Goal: Information Seeking & Learning: Learn about a topic

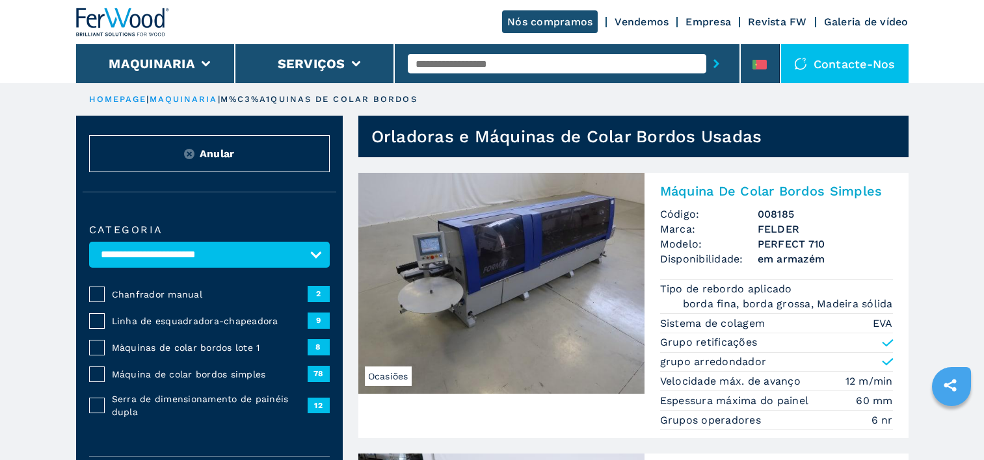
select select "**********"
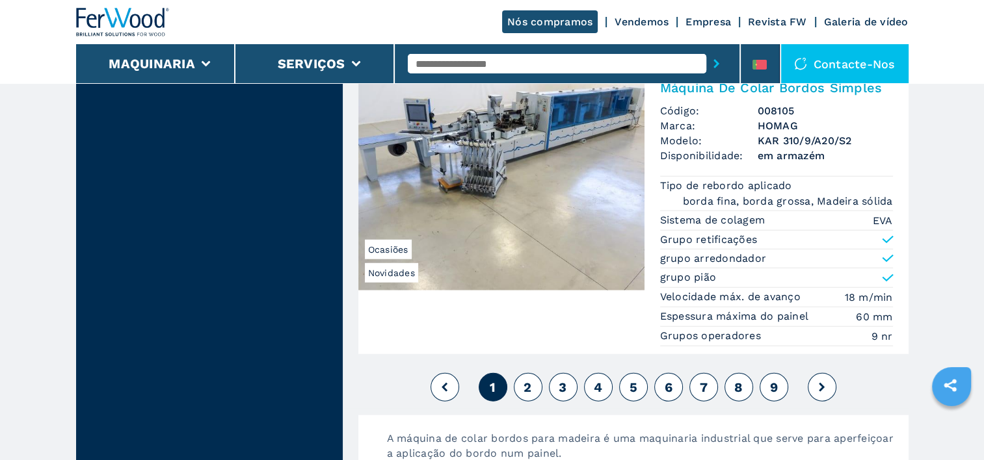
scroll to position [3316, 0]
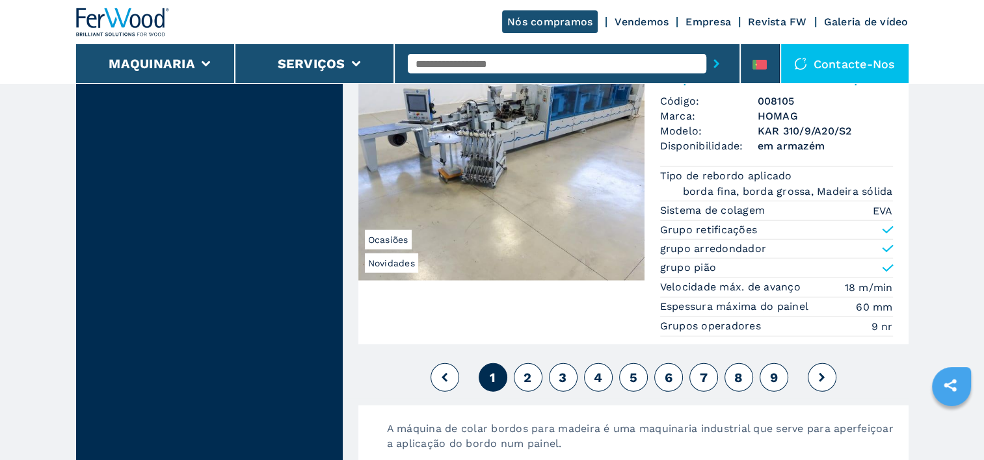
click at [526, 370] on span "2" at bounding box center [527, 378] width 8 height 16
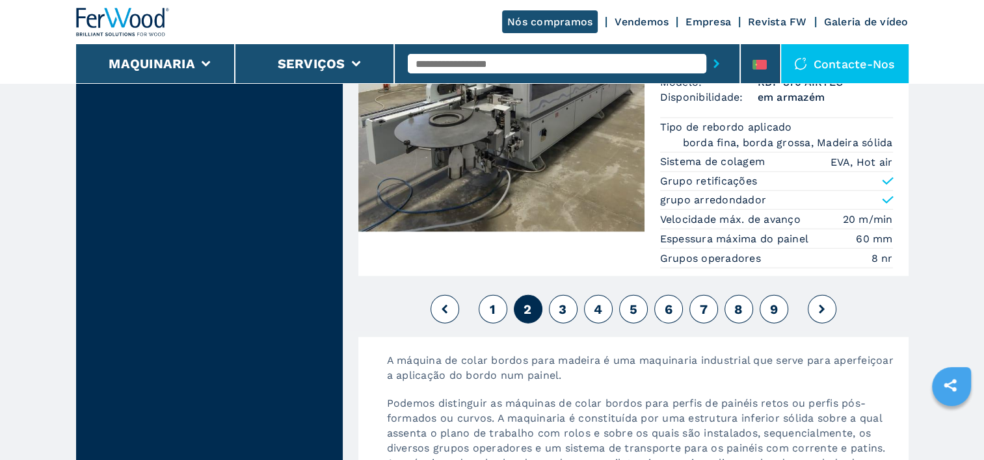
scroll to position [3251, 0]
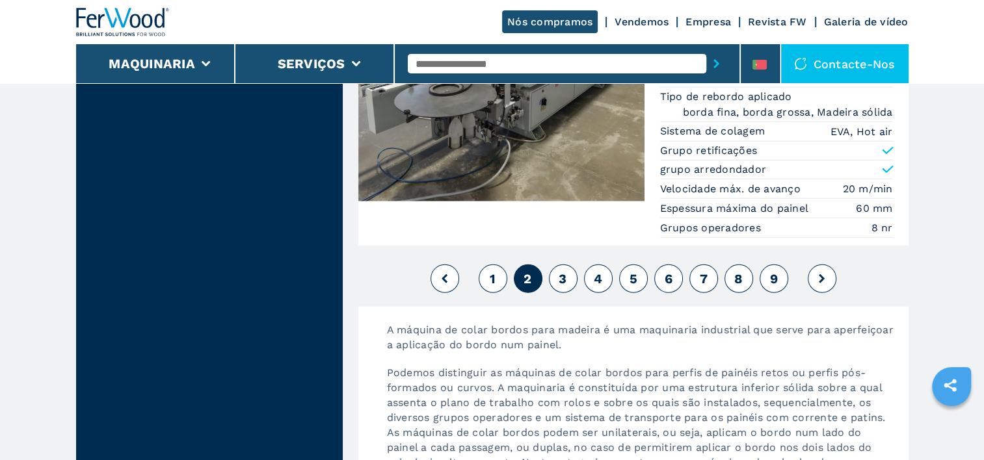
click at [562, 273] on span "3" at bounding box center [562, 279] width 8 height 16
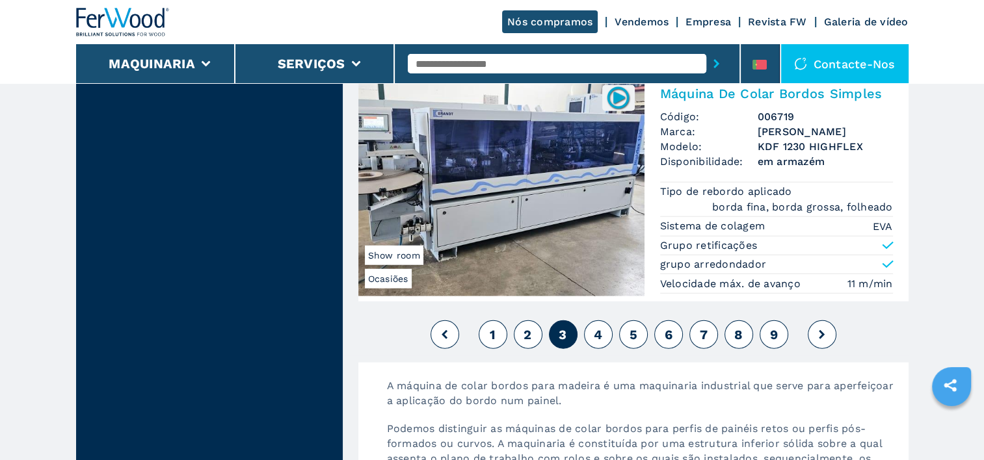
scroll to position [3316, 0]
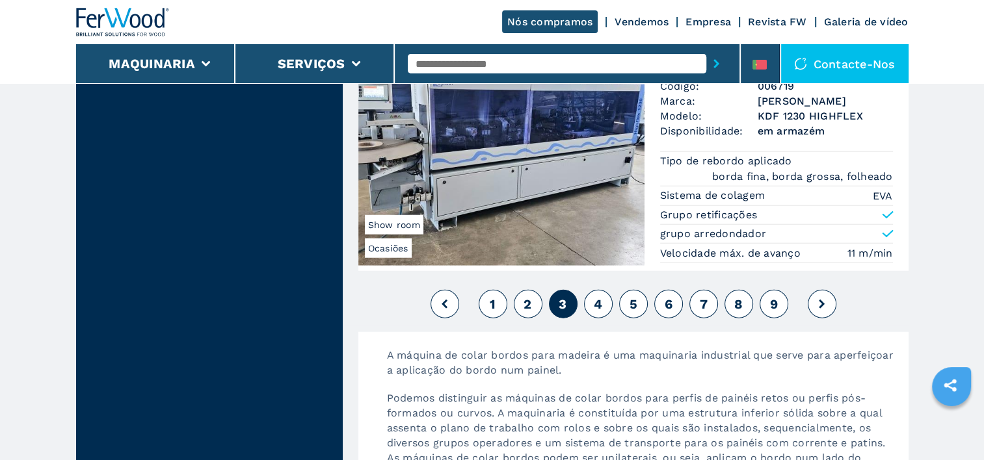
click at [592, 299] on button "4" at bounding box center [598, 304] width 29 height 29
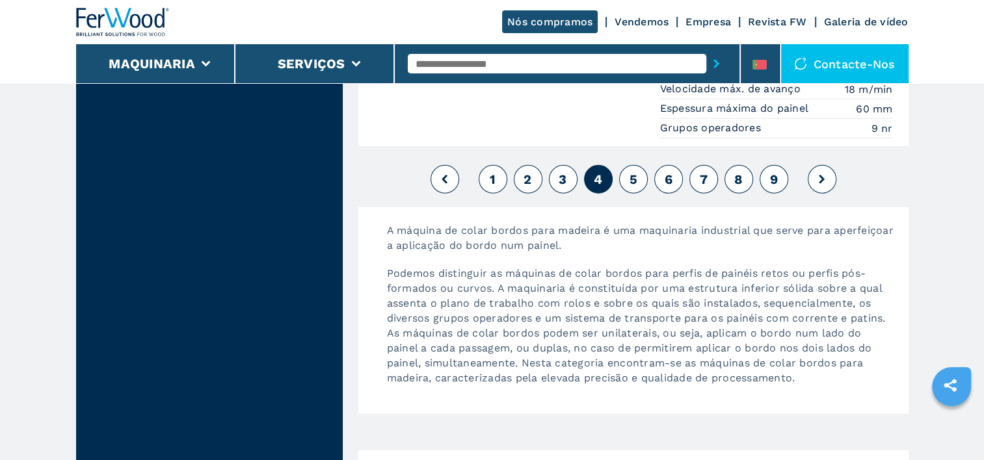
scroll to position [3500, 0]
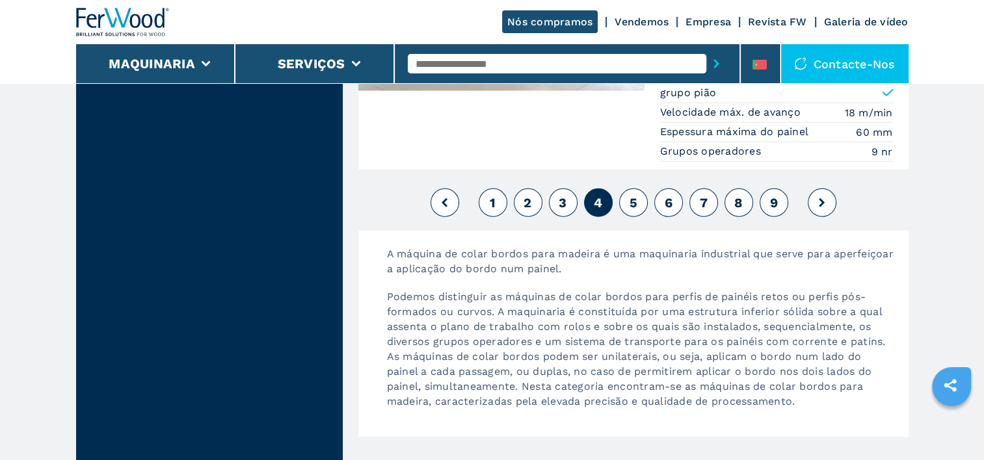
click at [629, 195] on span "5" at bounding box center [633, 203] width 8 height 16
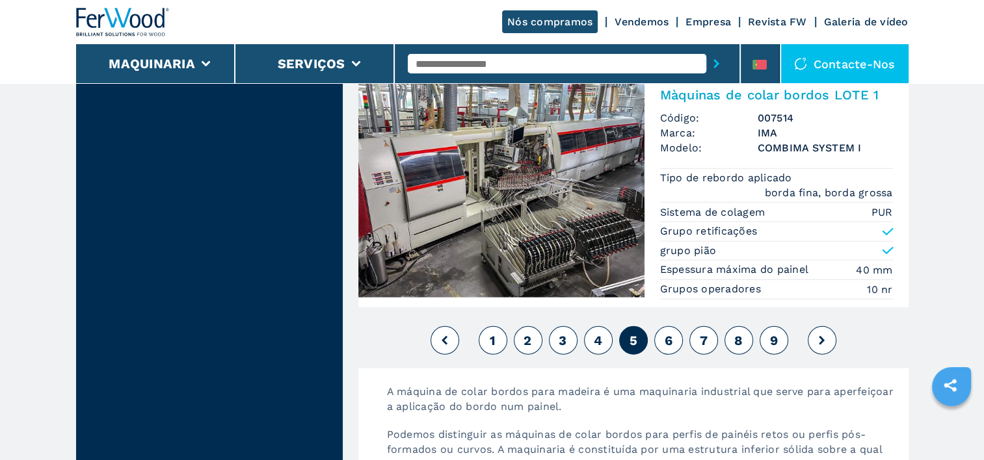
scroll to position [3251, 0]
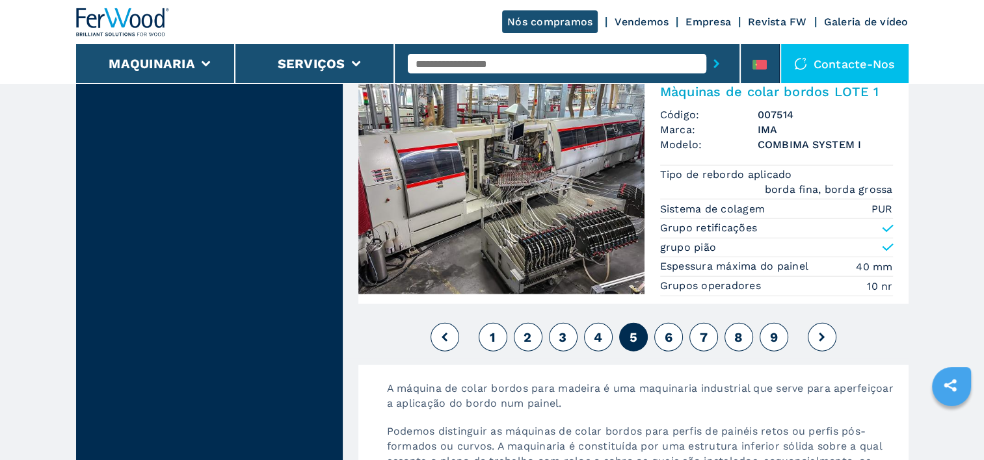
click at [669, 330] on span "6" at bounding box center [668, 338] width 8 height 16
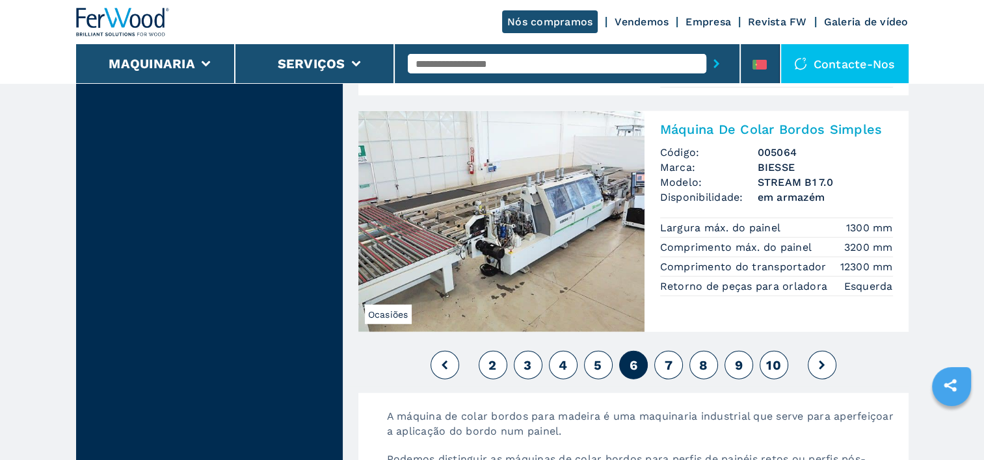
scroll to position [3381, 0]
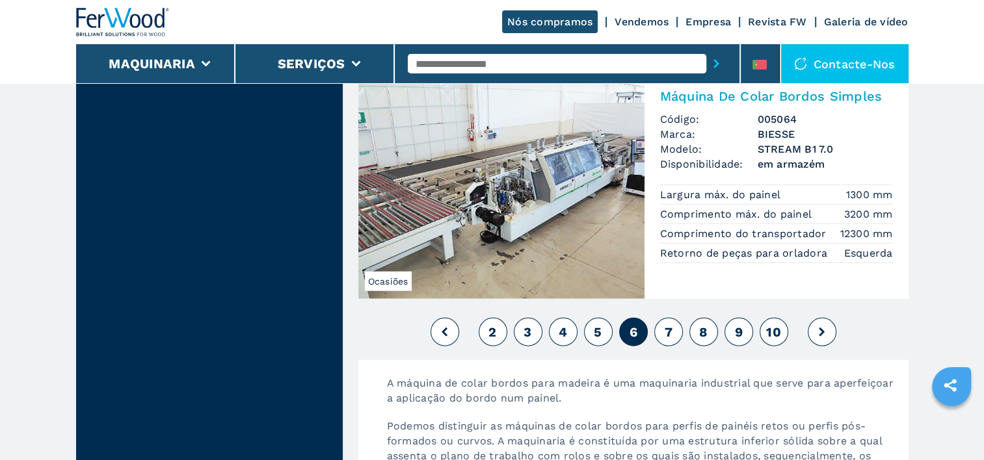
click at [663, 328] on button "7" at bounding box center [668, 332] width 29 height 29
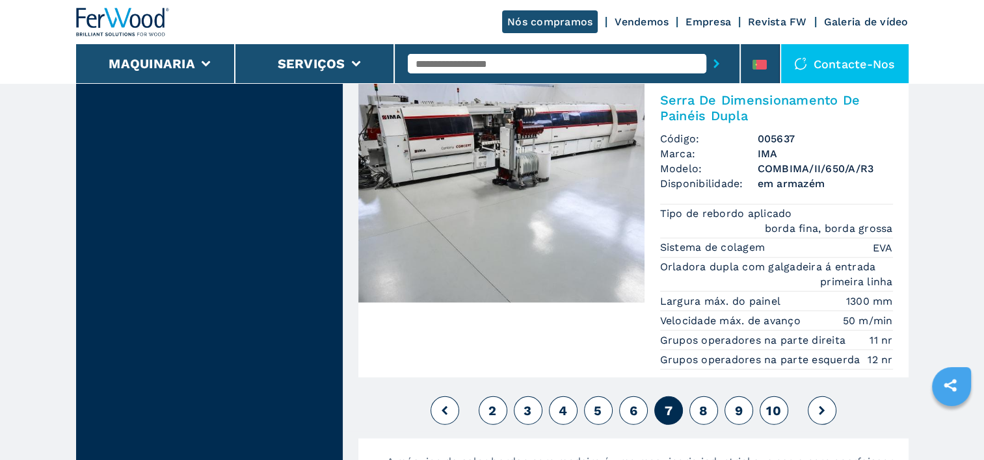
scroll to position [3446, 0]
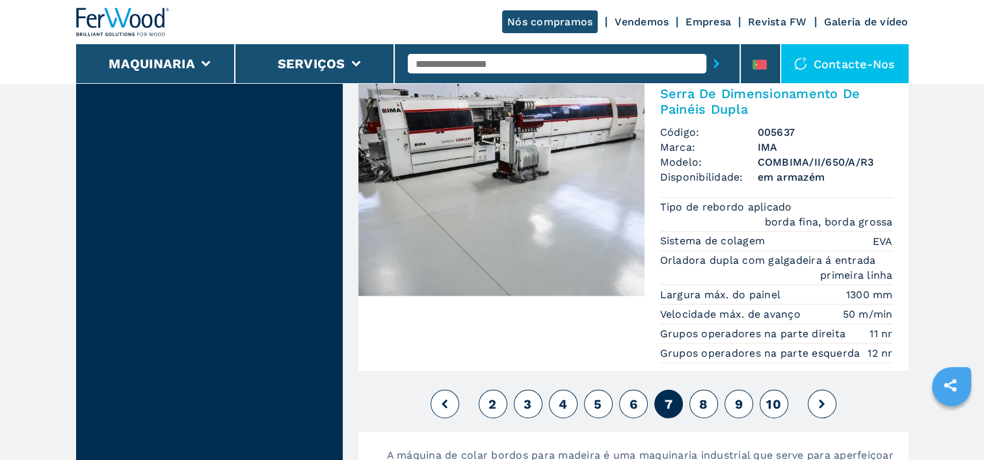
click at [449, 393] on button at bounding box center [444, 404] width 29 height 29
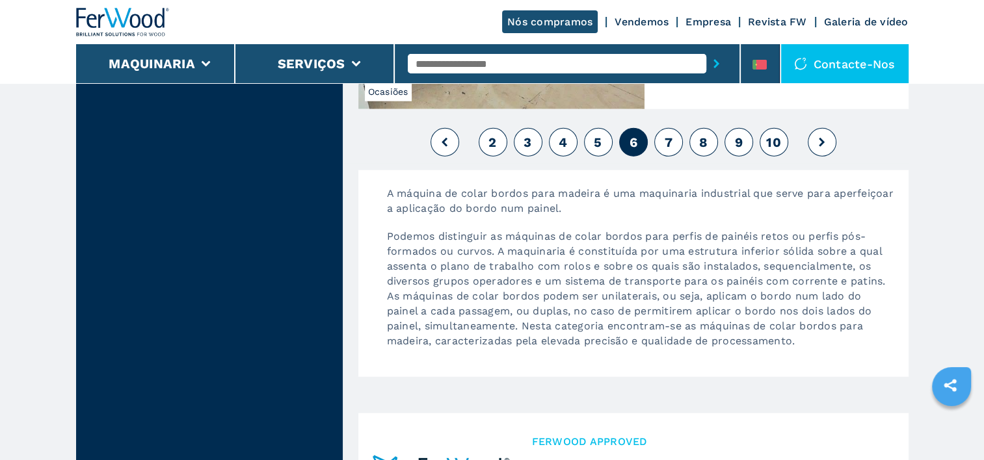
scroll to position [3421, 0]
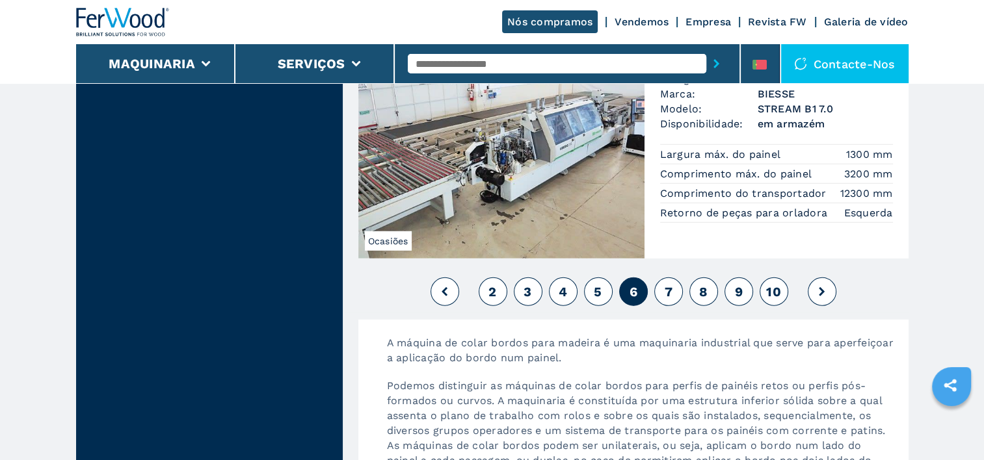
click at [495, 284] on span "2" at bounding box center [492, 292] width 8 height 16
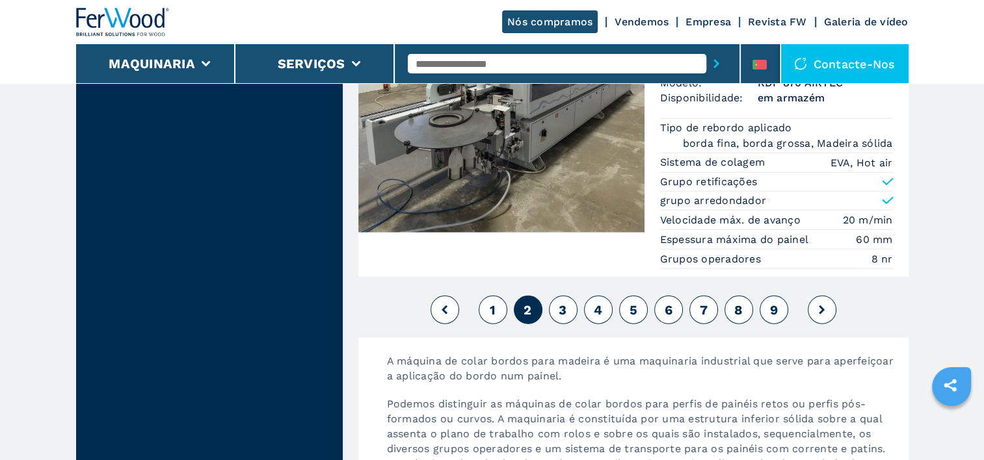
scroll to position [3204, 0]
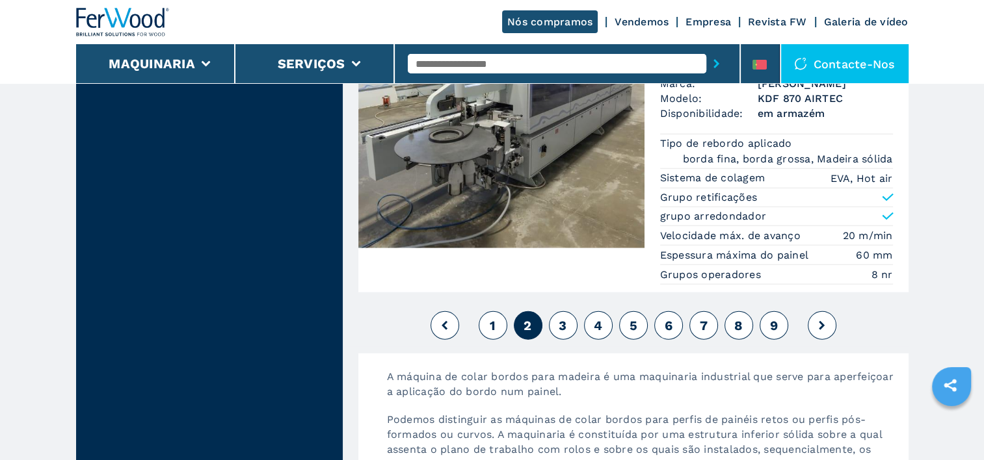
click at [493, 321] on span "1" at bounding box center [493, 326] width 6 height 16
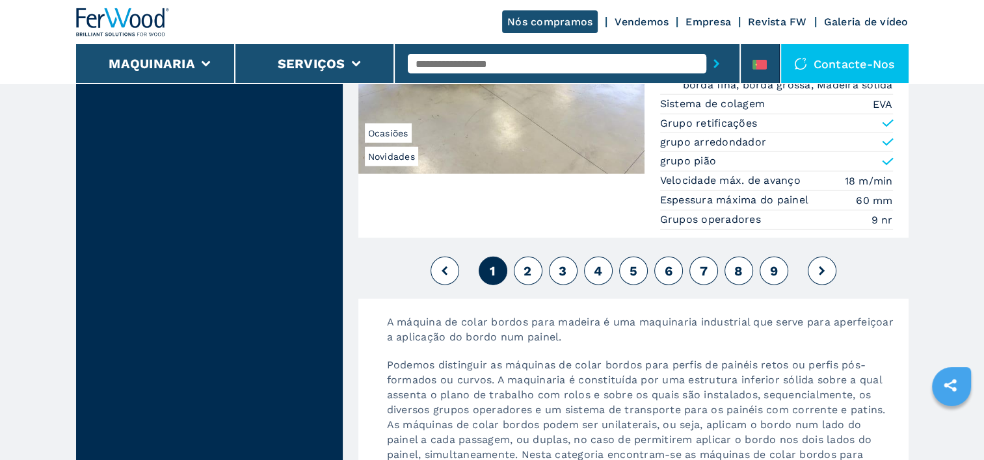
scroll to position [3446, 0]
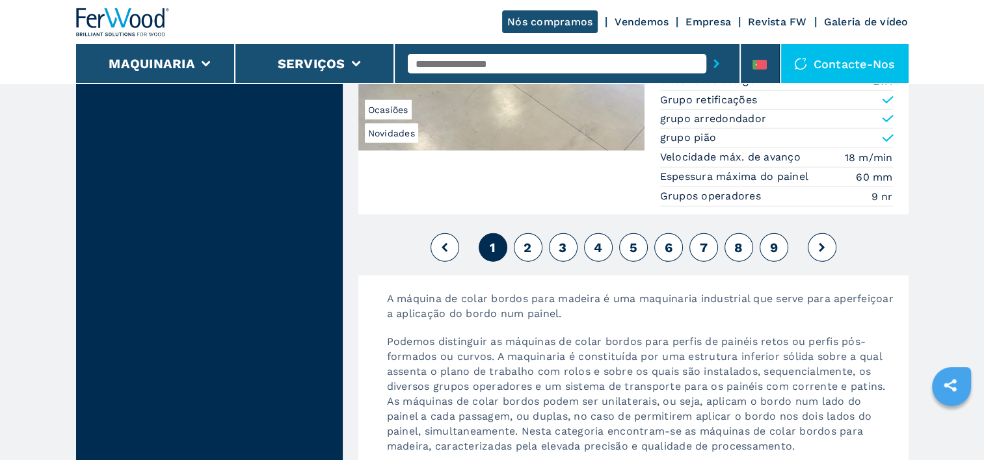
click at [532, 240] on button "2" at bounding box center [528, 247] width 29 height 29
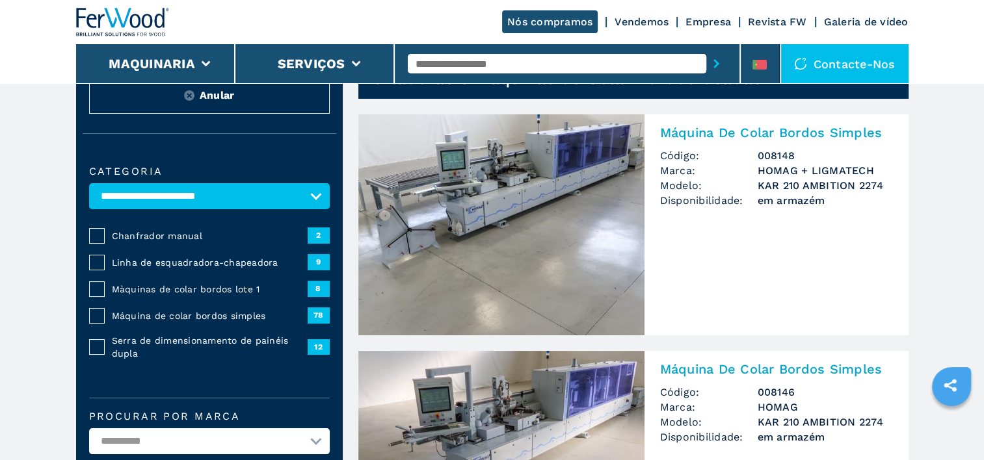
scroll to position [65, 0]
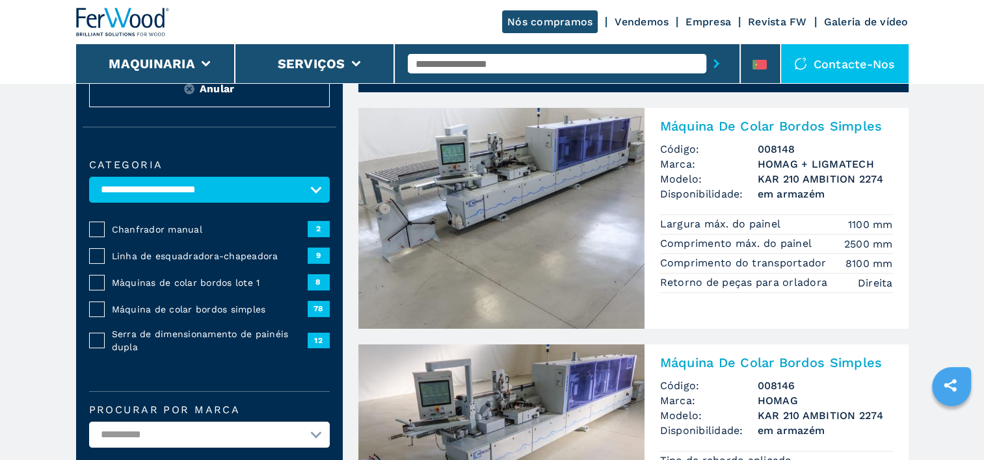
click at [771, 180] on h3 "KAR 210 AMBITION 2274" at bounding box center [824, 179] width 135 height 15
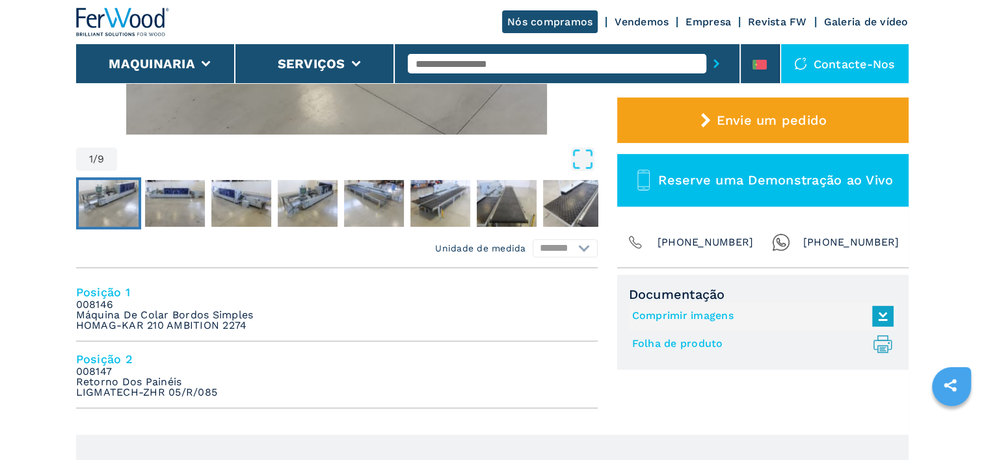
scroll to position [390, 0]
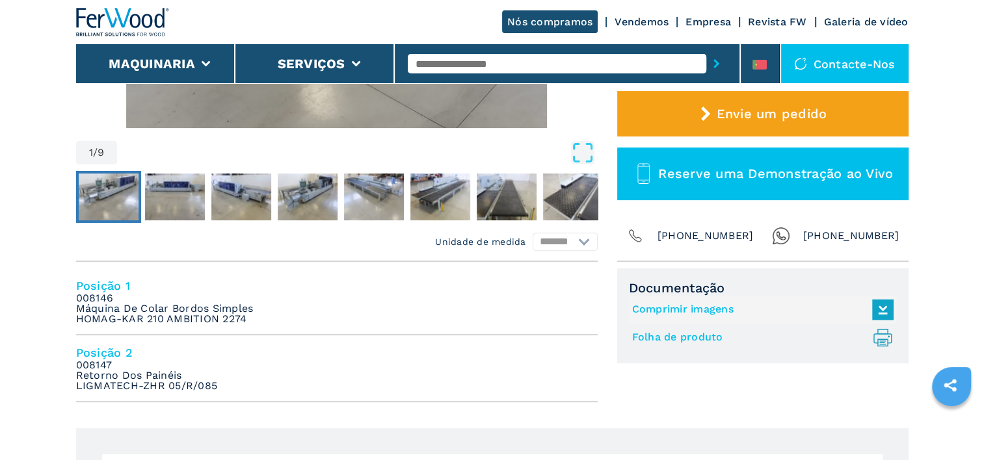
click at [203, 304] on em "008146 Máquina De Colar Bordos Simples HOMAG-KAR 210 AMBITION 2274" at bounding box center [164, 308] width 177 height 31
click at [666, 336] on link "Folha de produto .prefix__st0{stroke-linecap:round;stroke-linejoin:round}.prefi…" at bounding box center [759, 337] width 255 height 21
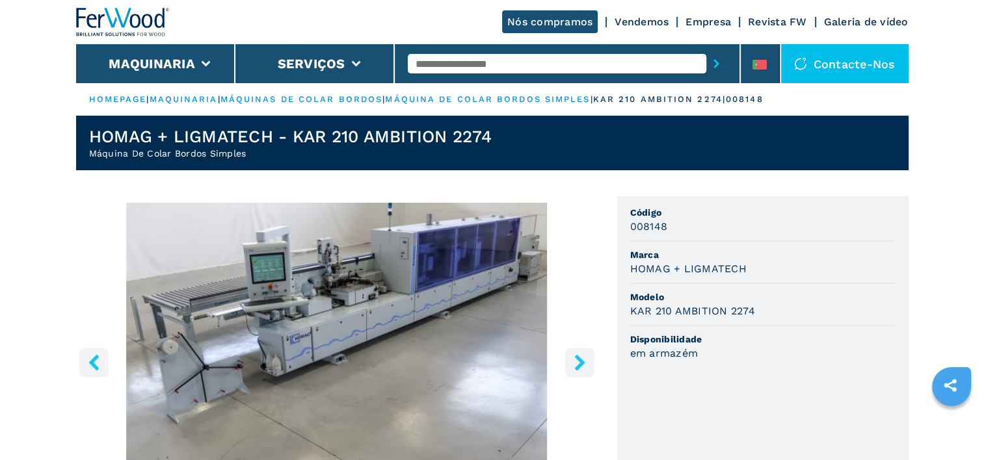
scroll to position [0, 0]
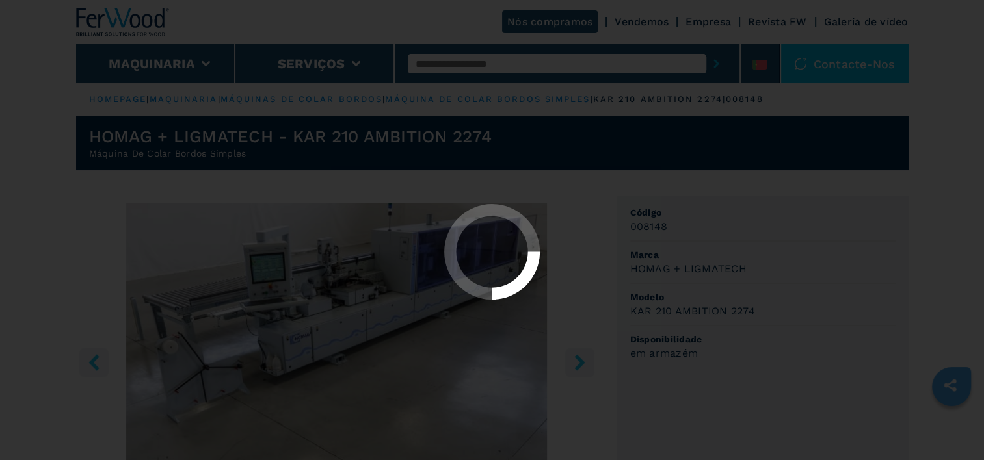
select select "**********"
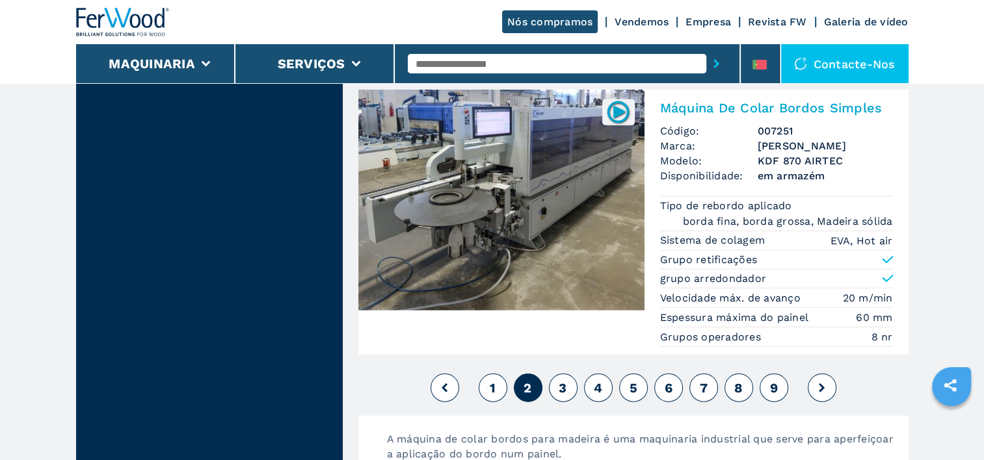
scroll to position [3251, 0]
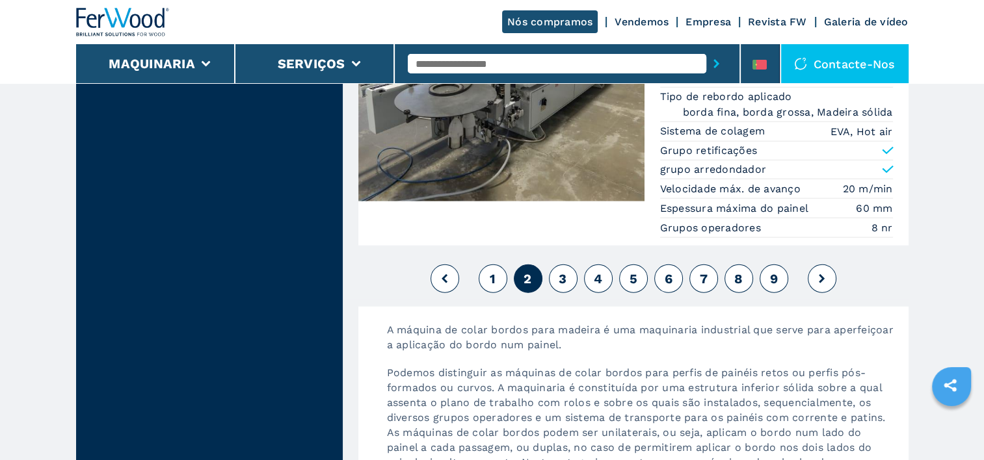
click at [562, 274] on span "3" at bounding box center [562, 279] width 8 height 16
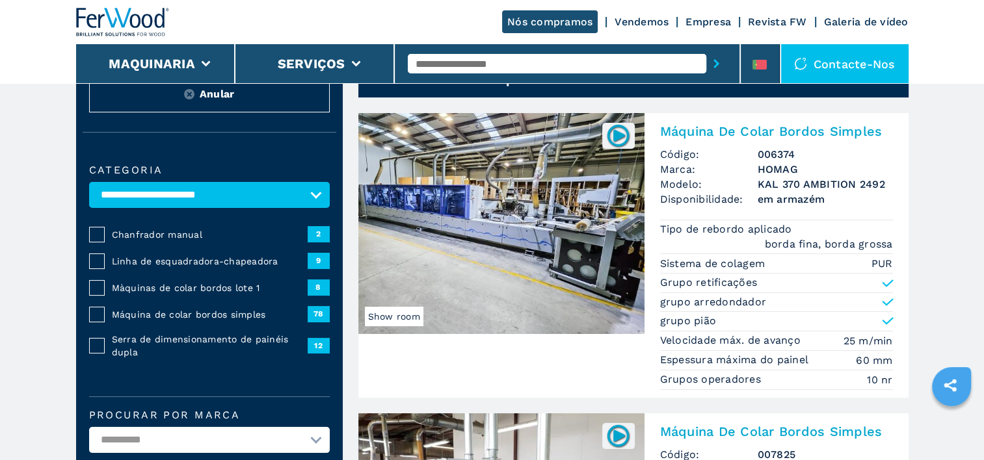
scroll to position [65, 0]
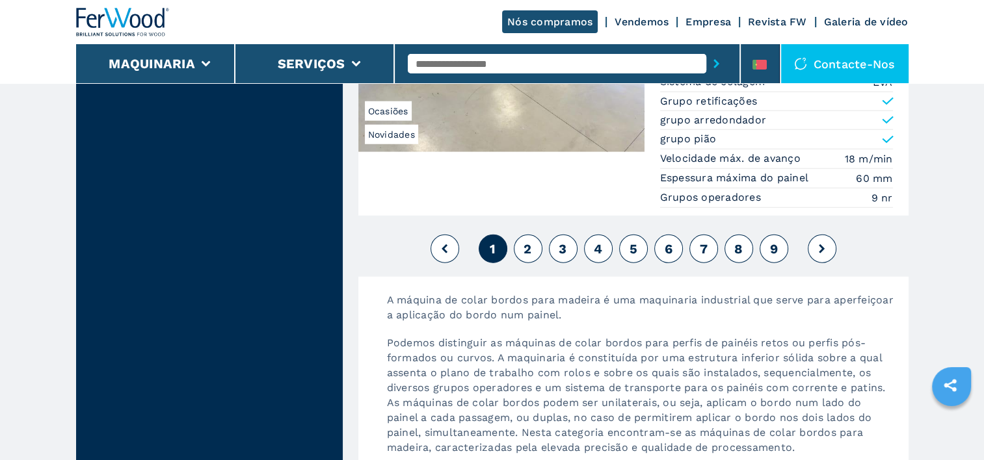
scroll to position [3446, 0]
click at [523, 240] on span "2" at bounding box center [527, 248] width 8 height 16
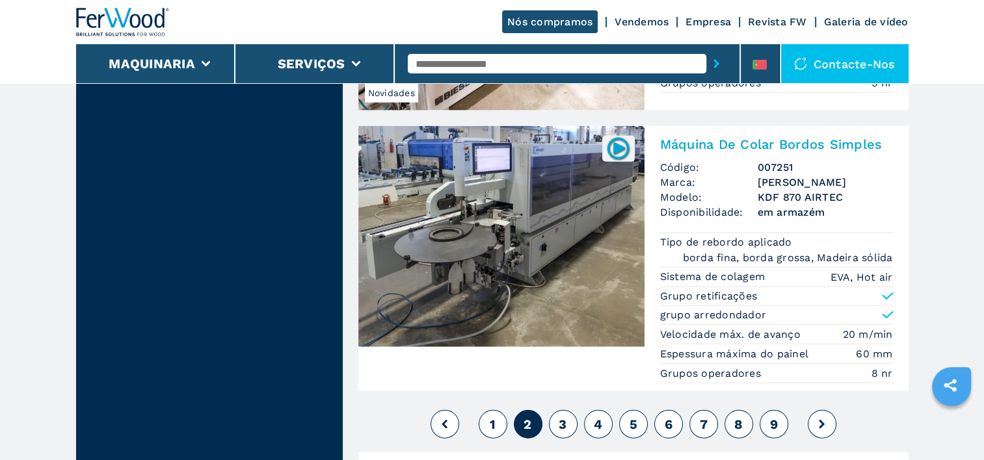
scroll to position [3121, 0]
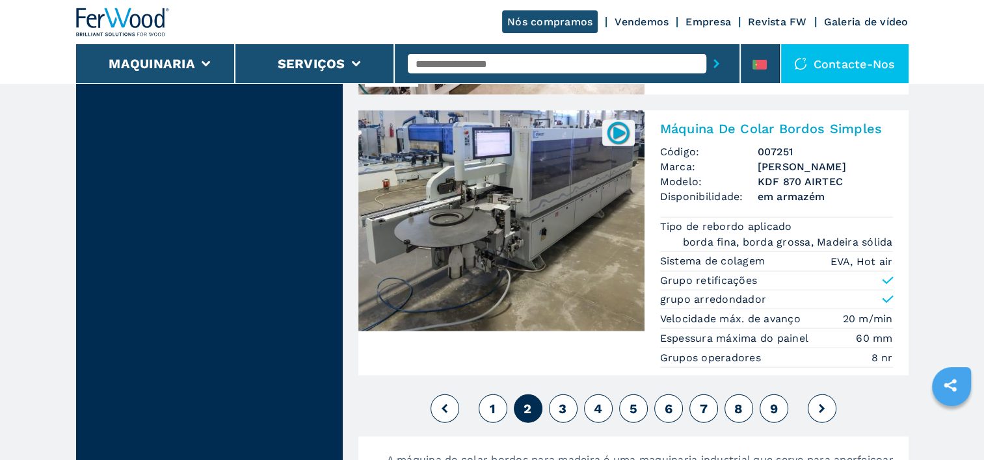
click at [551, 228] on img at bounding box center [501, 221] width 286 height 221
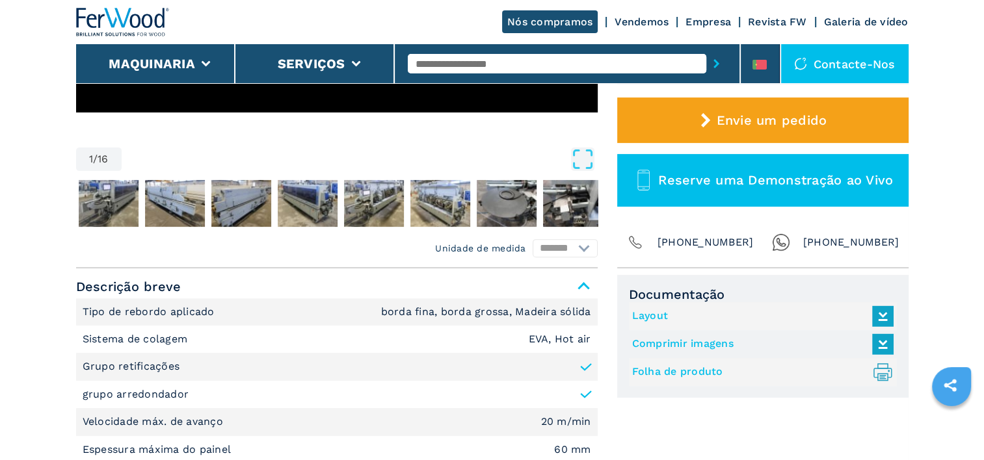
scroll to position [390, 0]
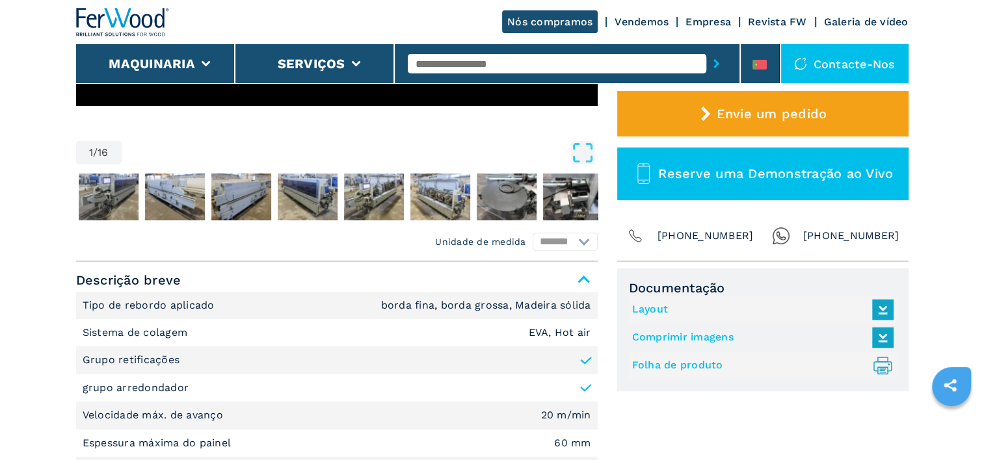
click at [663, 362] on link "Folha de produto .prefix__st0{stroke-linecap:round;stroke-linejoin:round}.prefi…" at bounding box center [759, 365] width 255 height 21
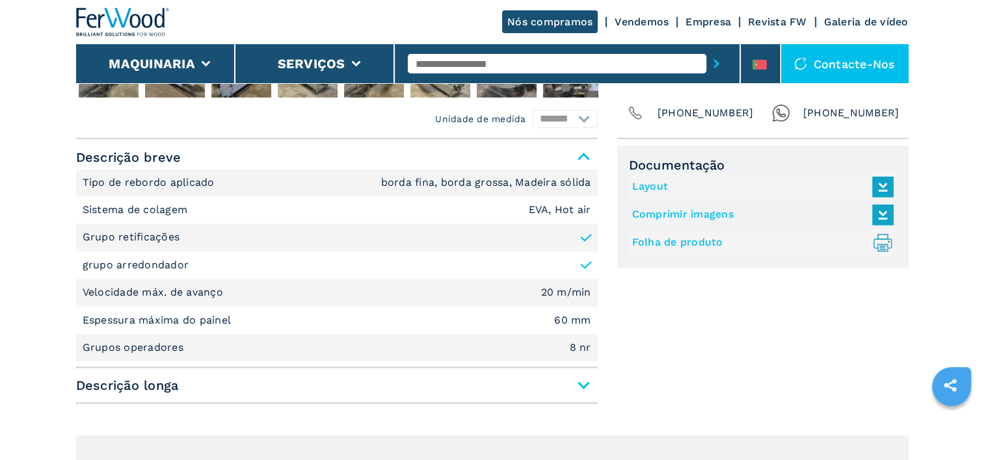
scroll to position [520, 0]
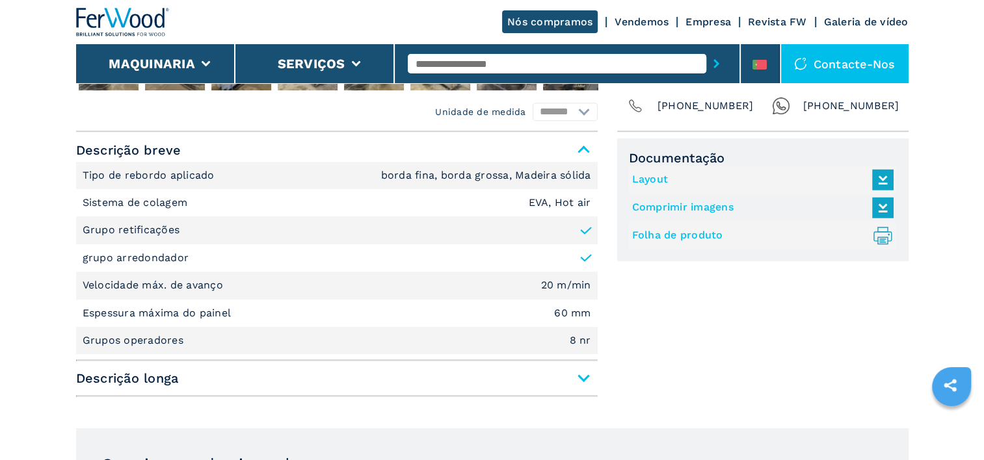
click at [580, 378] on span "Descrição longa" at bounding box center [336, 378] width 521 height 23
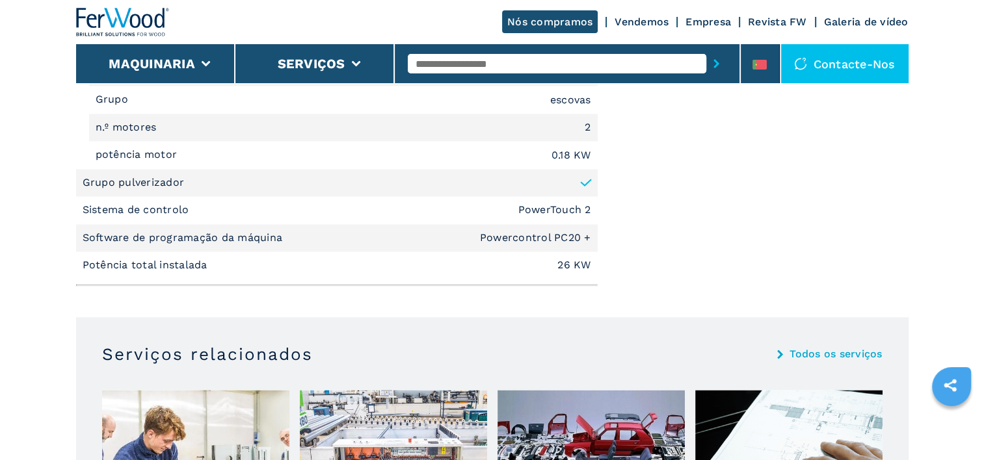
scroll to position [2275, 0]
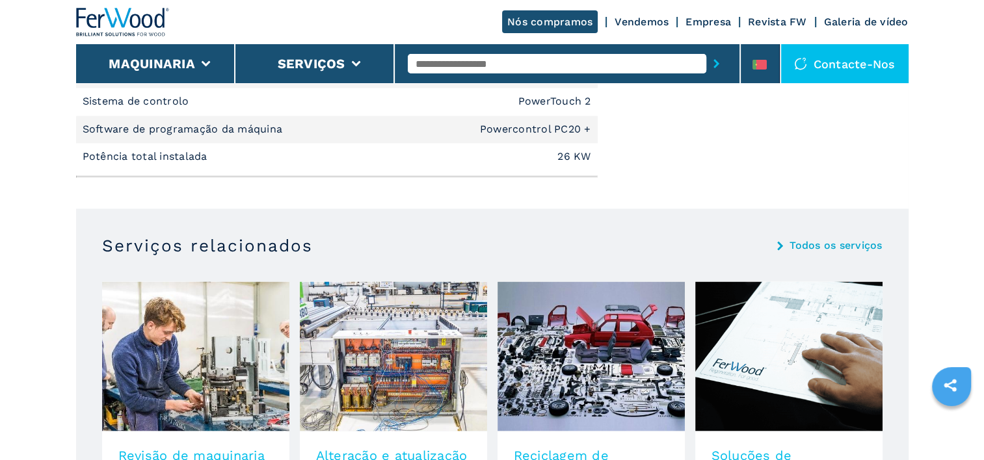
click at [954, 378] on icon "sharethis" at bounding box center [950, 385] width 33 height 33
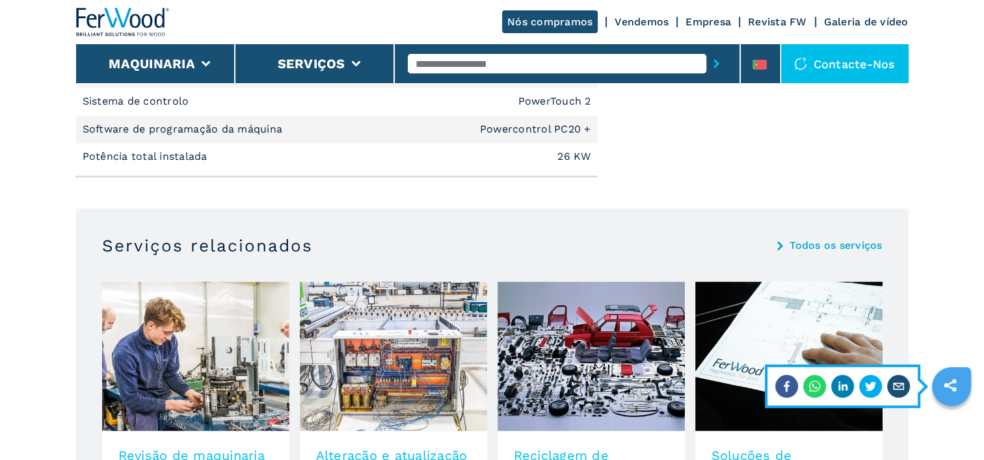
click at [900, 384] on icon "email" at bounding box center [898, 386] width 23 height 23
click at [811, 388] on icon "whatsapp" at bounding box center [814, 386] width 23 height 23
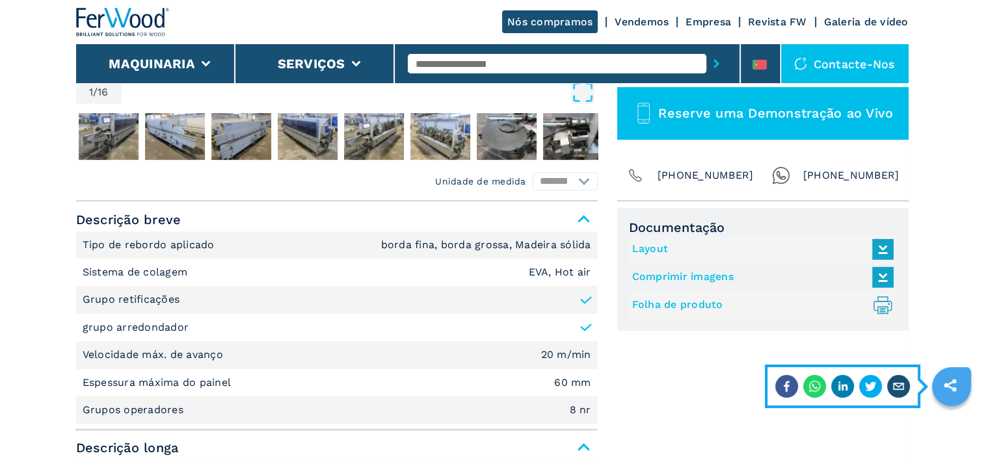
scroll to position [455, 0]
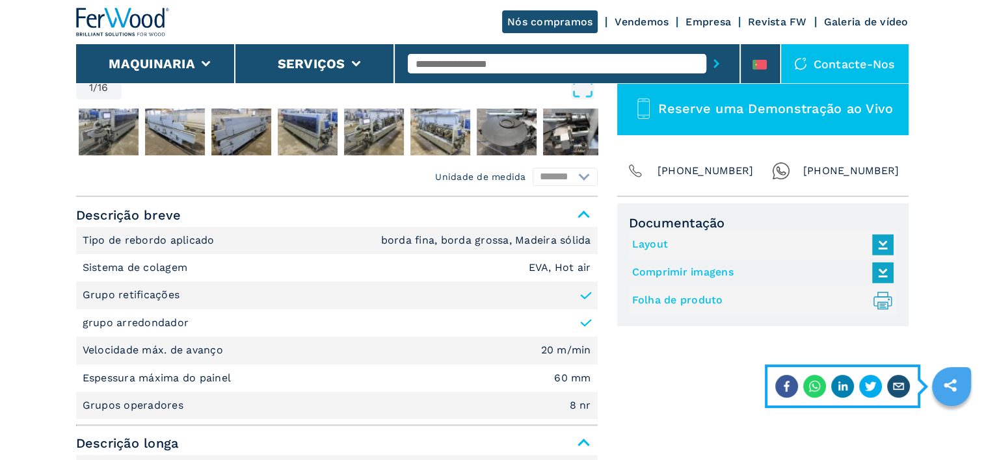
click at [683, 301] on link "Folha de produto .prefix__st0{stroke-linecap:round;stroke-linejoin:round}.prefi…" at bounding box center [759, 300] width 255 height 21
click at [480, 318] on li "grupo arredondador" at bounding box center [336, 322] width 521 height 27
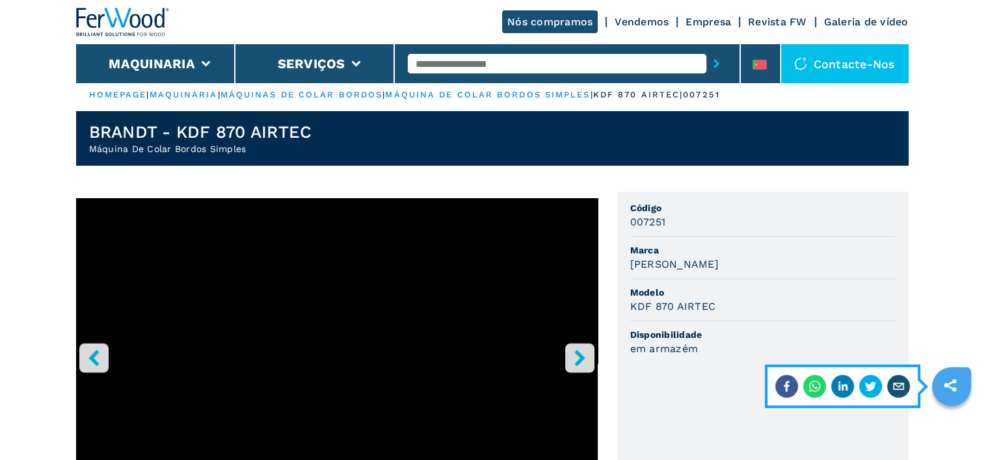
scroll to position [0, 0]
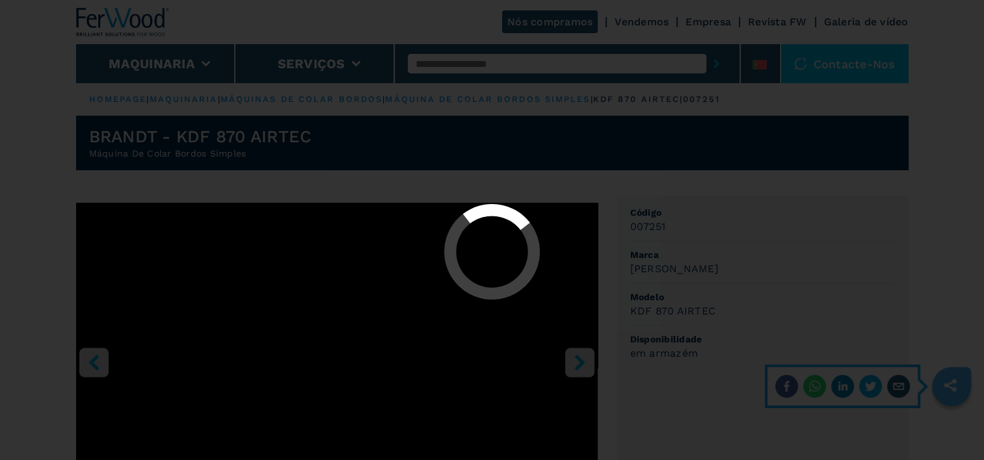
select select "**********"
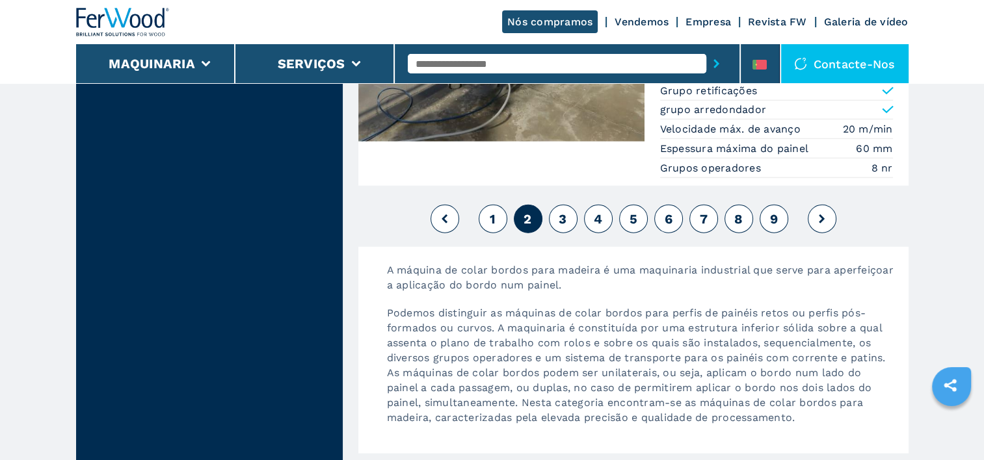
scroll to position [3316, 0]
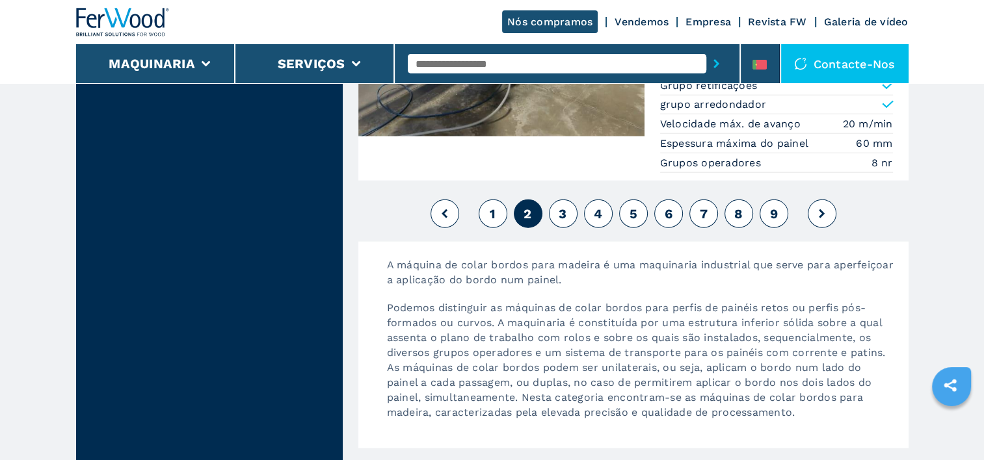
click at [561, 208] on span "3" at bounding box center [562, 214] width 8 height 16
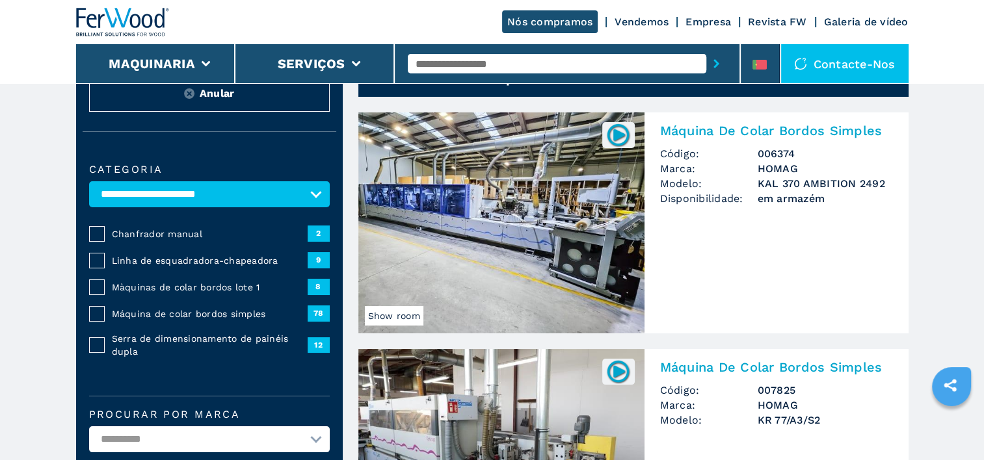
scroll to position [65, 0]
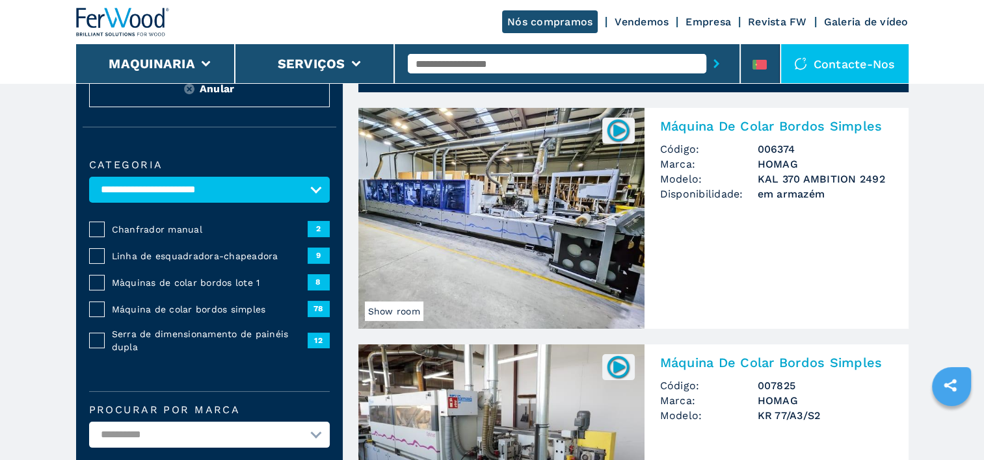
click at [755, 193] on span "Disponibilidade:" at bounding box center [709, 194] width 98 height 15
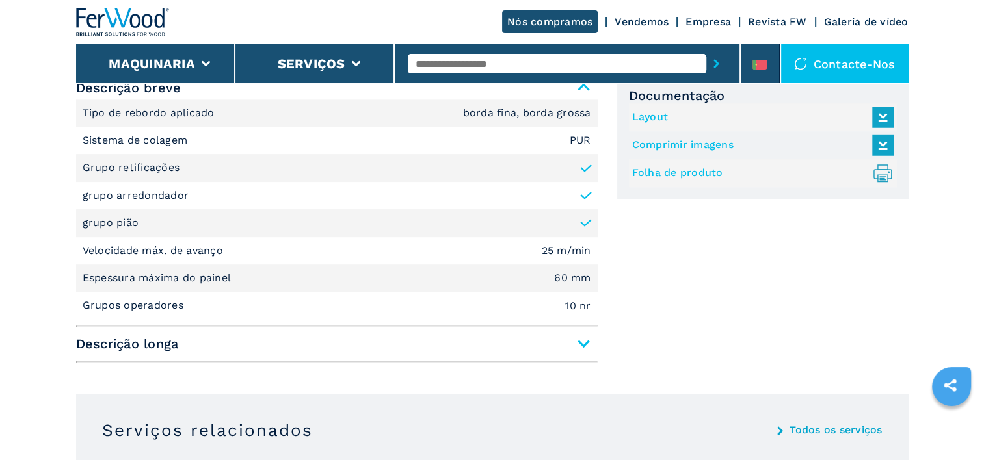
scroll to position [585, 0]
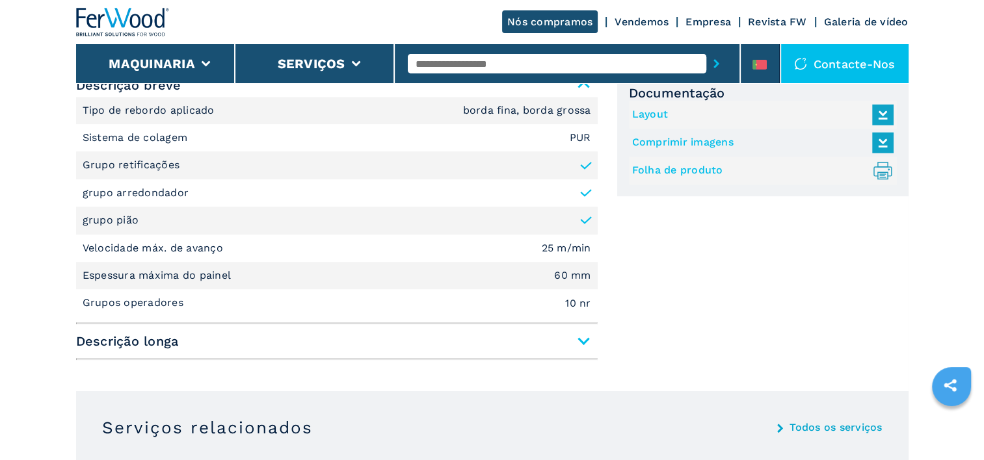
click at [683, 169] on link "Folha de produto .prefix__st0{stroke-linecap:round;stroke-linejoin:round}.prefi…" at bounding box center [759, 170] width 255 height 21
click at [506, 233] on li "grupo pião" at bounding box center [336, 220] width 521 height 27
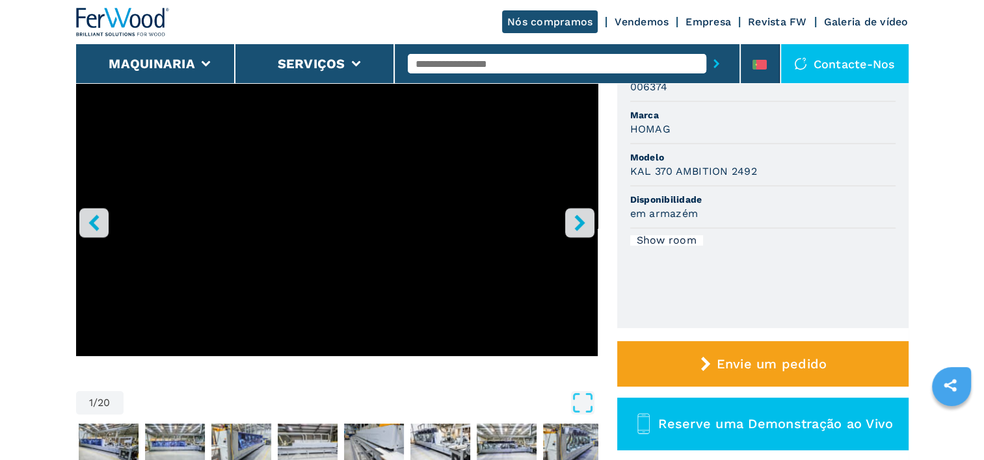
scroll to position [130, 0]
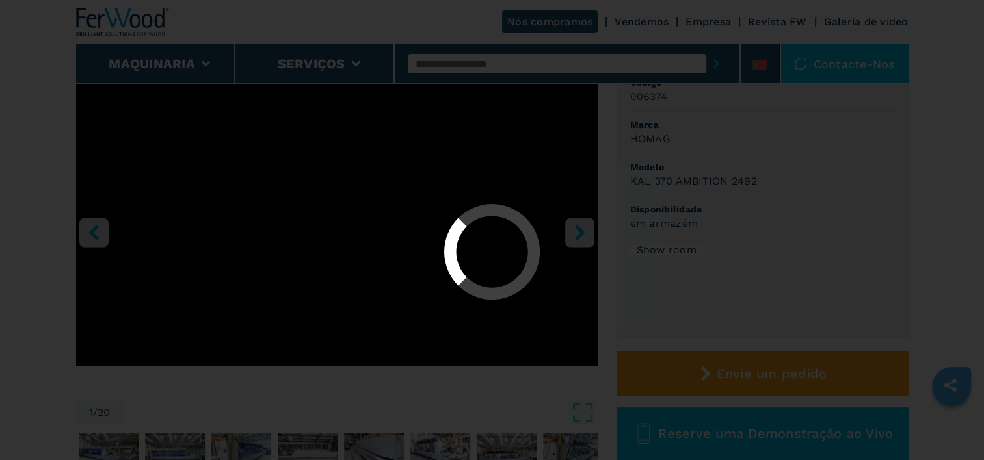
select select "**********"
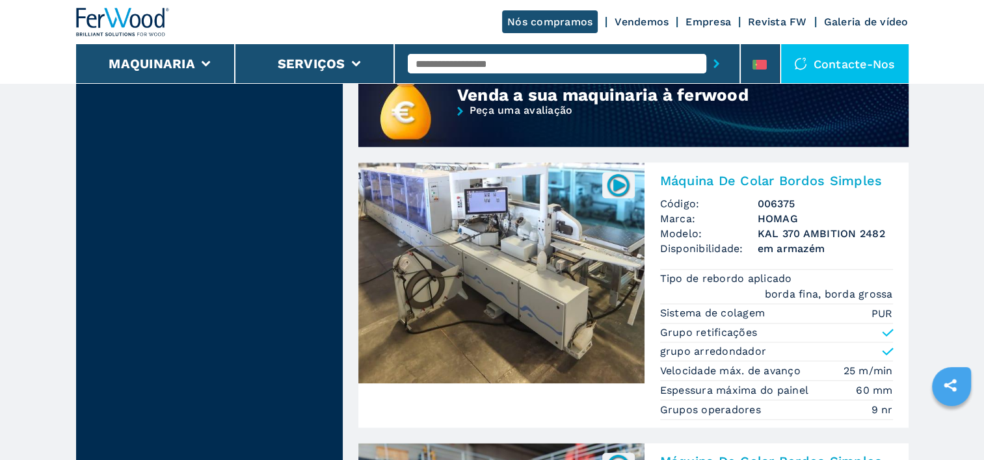
scroll to position [1170, 0]
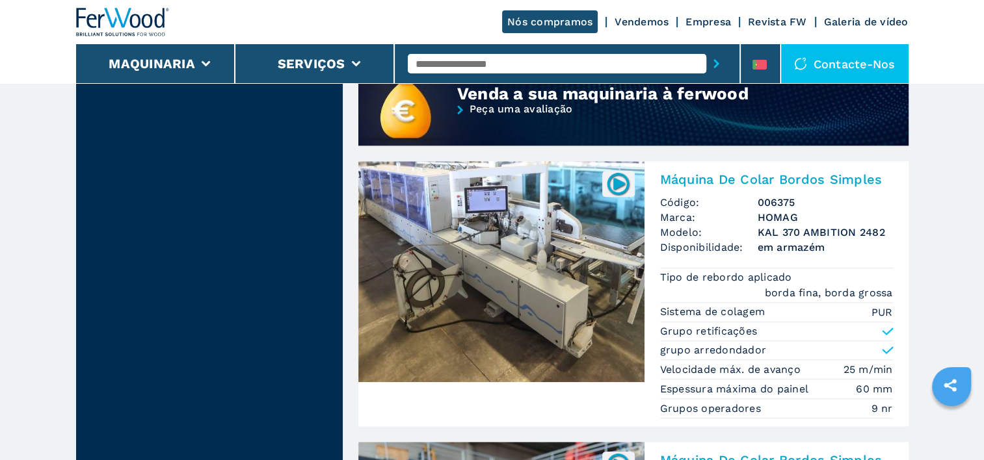
click at [588, 279] on img at bounding box center [501, 271] width 286 height 221
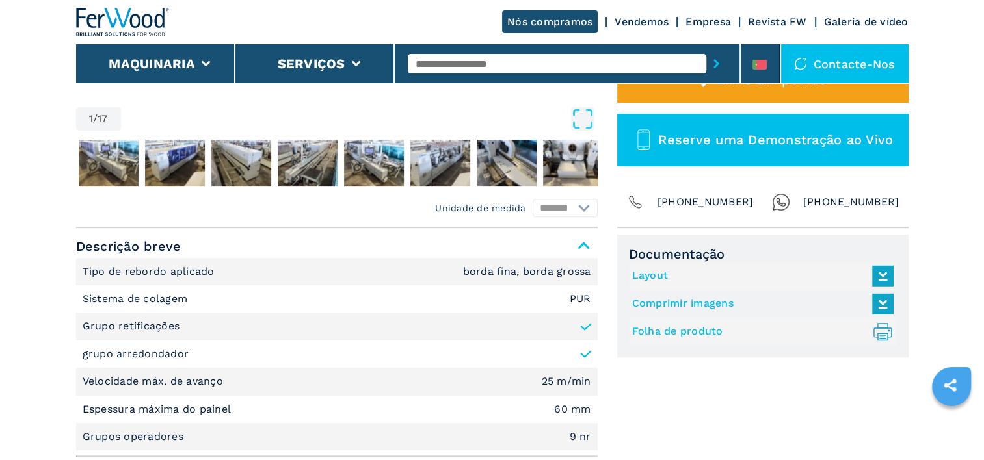
scroll to position [455, 0]
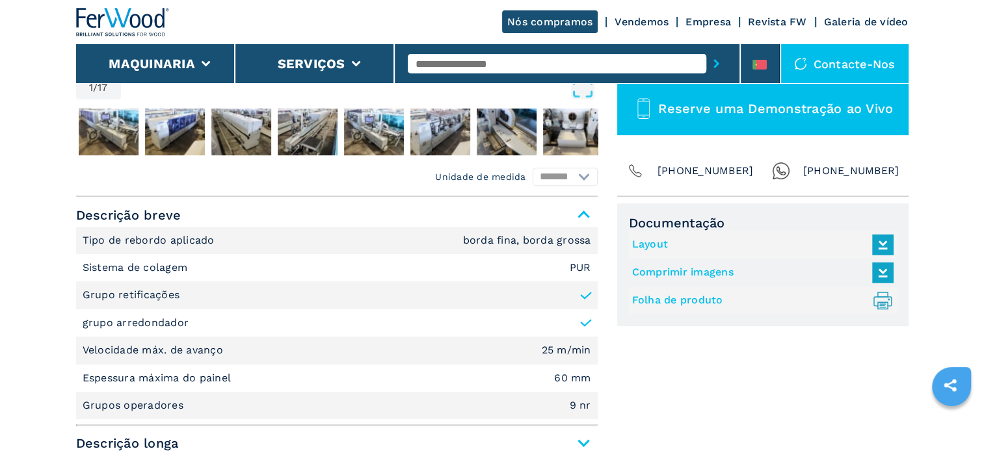
click at [689, 300] on link "Folha de produto .prefix__st0{stroke-linecap:round;stroke-linejoin:round}.prefi…" at bounding box center [759, 300] width 255 height 21
click at [715, 348] on div "Documentação Layout Comprimir imagens Folha de produto .prefix__st0{stroke-line…" at bounding box center [762, 335] width 291 height 265
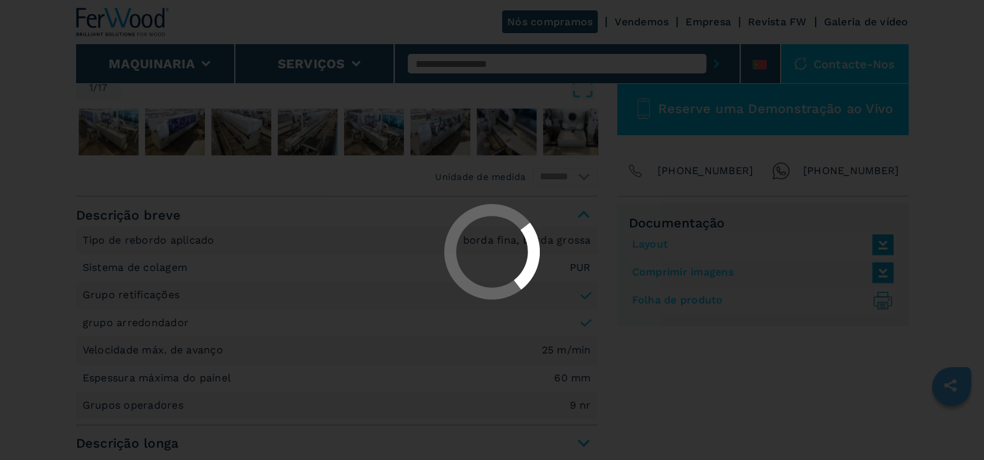
select select "**********"
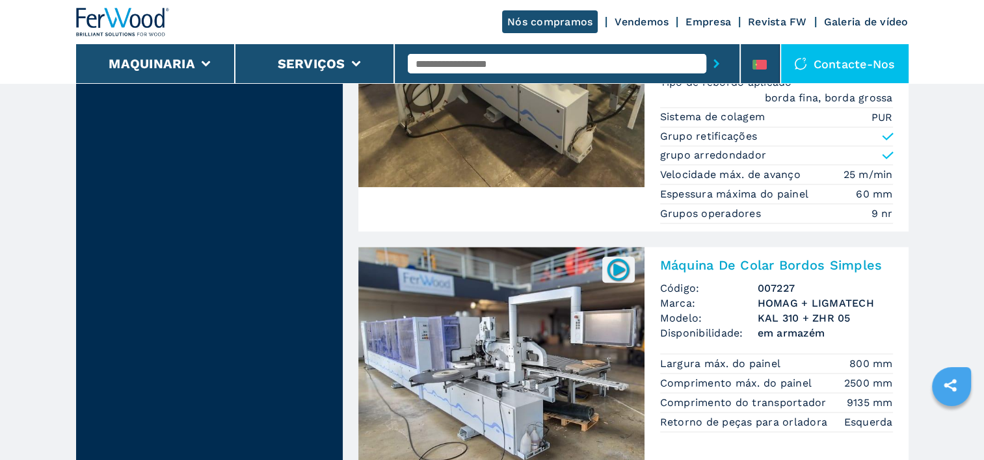
scroll to position [1430, 0]
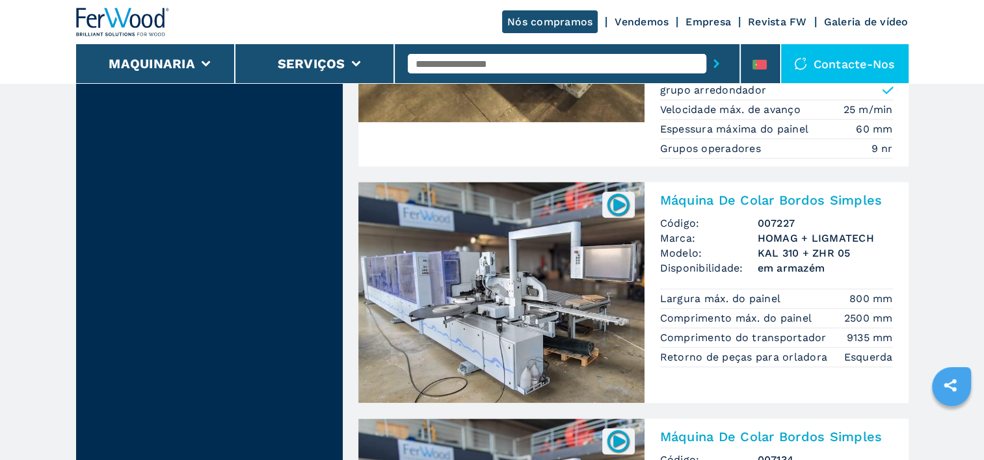
click at [547, 218] on img at bounding box center [501, 292] width 286 height 221
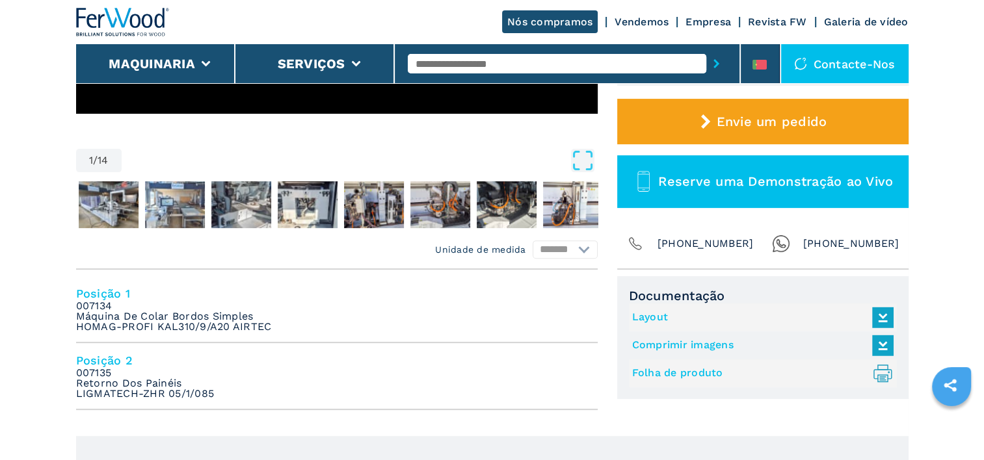
scroll to position [390, 0]
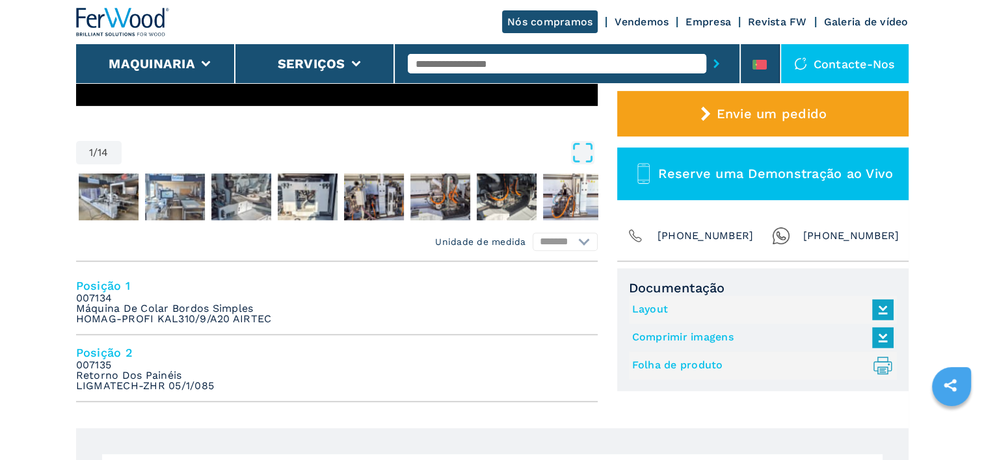
click at [657, 363] on link "Folha de produto .prefix__st0{stroke-linecap:round;stroke-linejoin:round}.prefi…" at bounding box center [759, 365] width 255 height 21
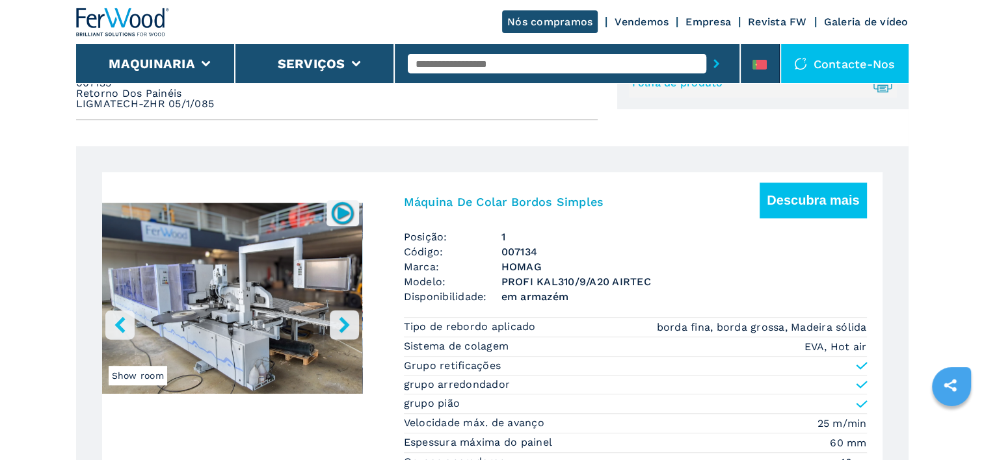
scroll to position [715, 0]
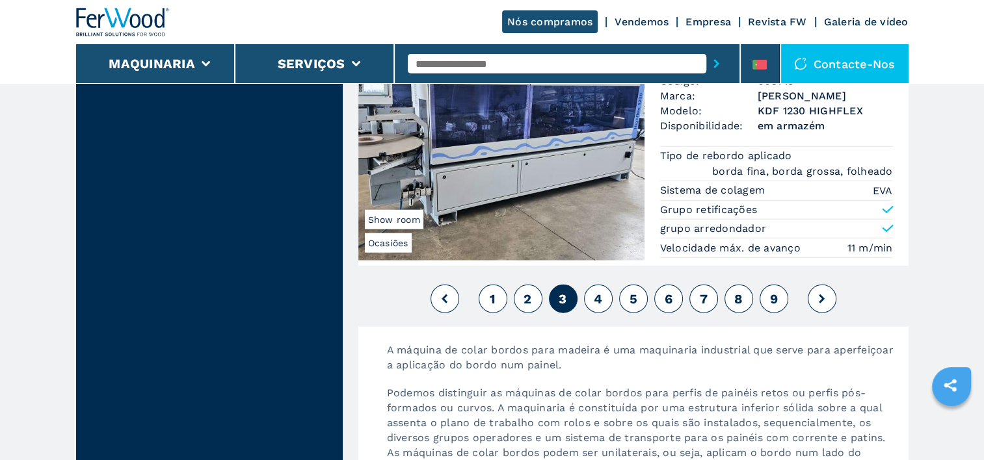
scroll to position [3316, 0]
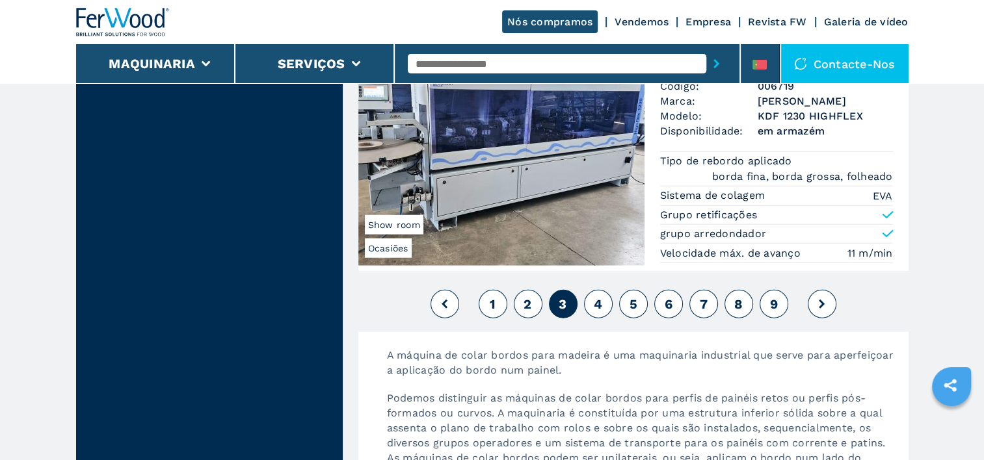
click at [604, 300] on button "4" at bounding box center [598, 304] width 29 height 29
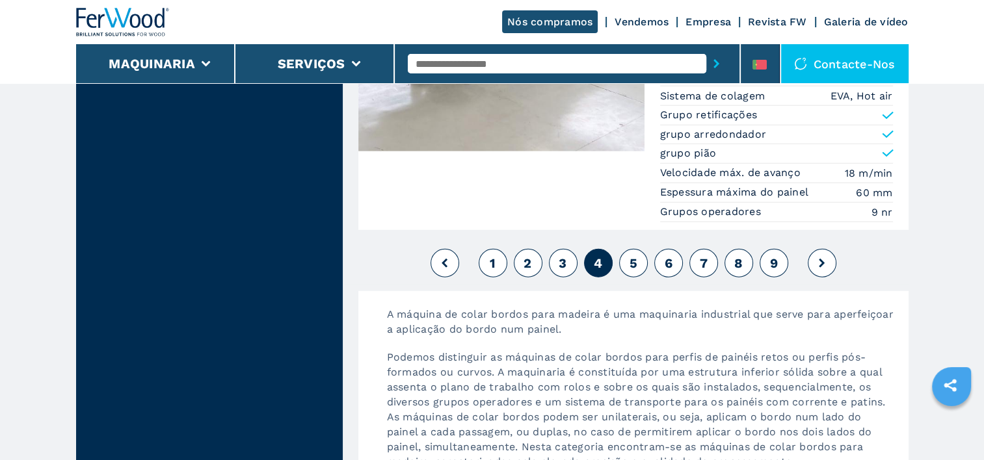
scroll to position [3446, 0]
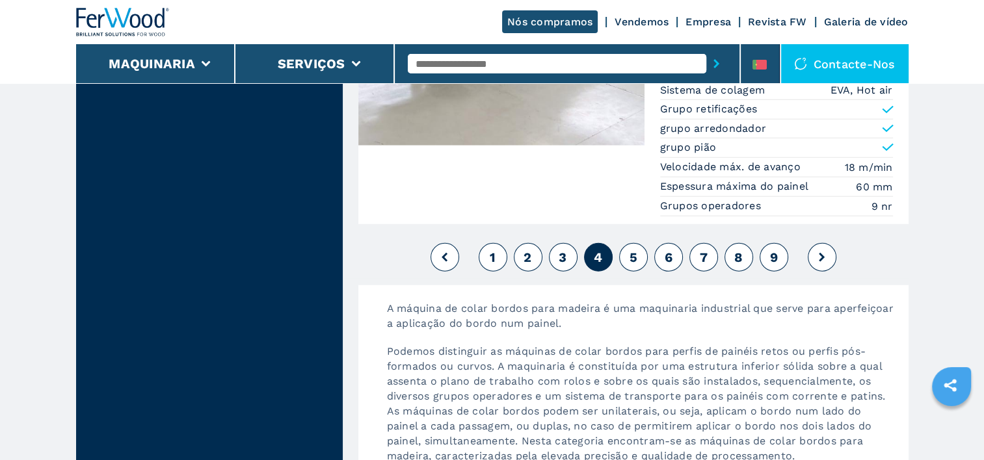
click at [637, 243] on button "5" at bounding box center [633, 257] width 29 height 29
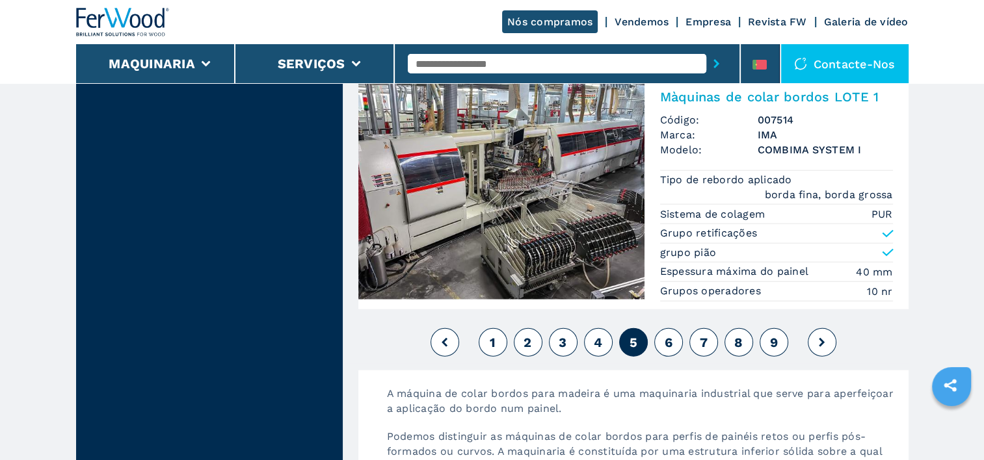
scroll to position [3251, 0]
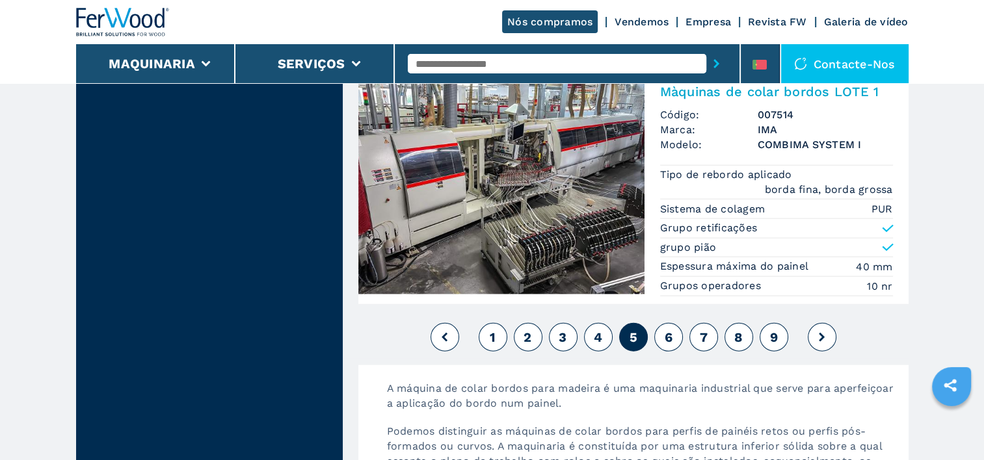
click at [671, 330] on span "6" at bounding box center [668, 338] width 8 height 16
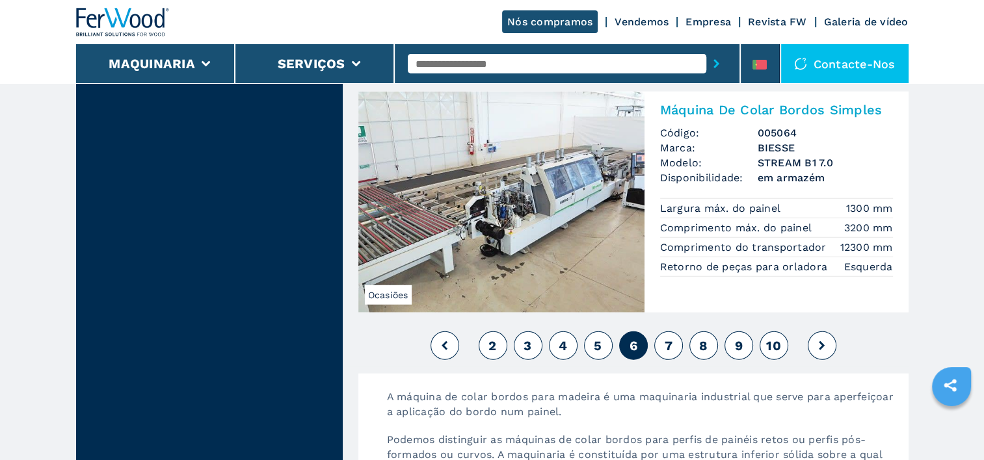
scroll to position [3381, 0]
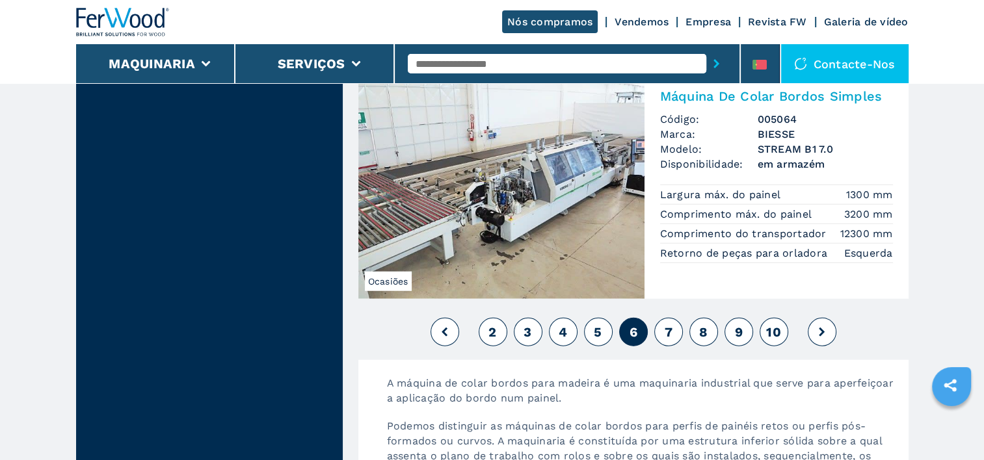
click at [671, 324] on span "7" at bounding box center [668, 332] width 8 height 16
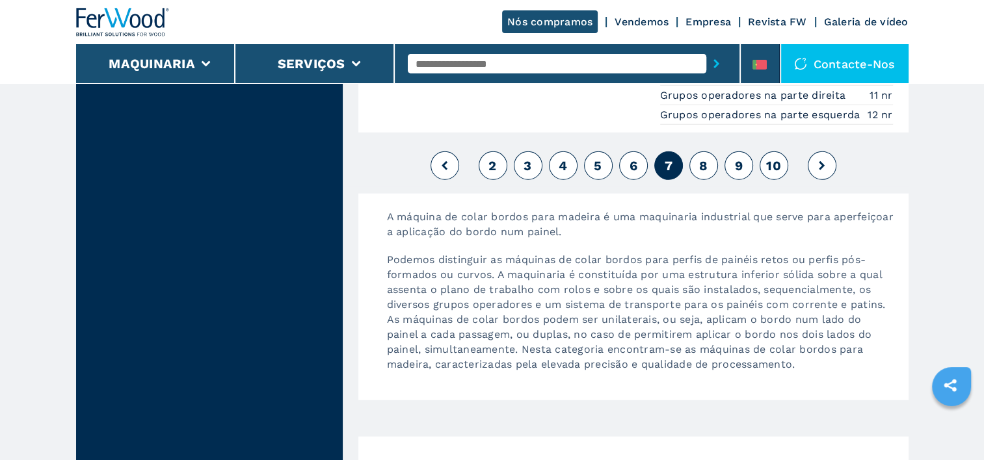
scroll to position [3706, 0]
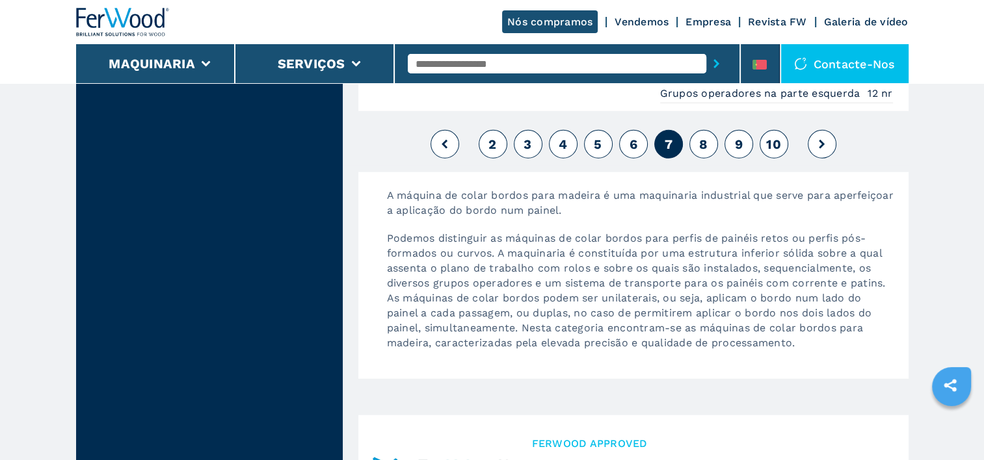
click at [695, 138] on button "8" at bounding box center [703, 144] width 29 height 29
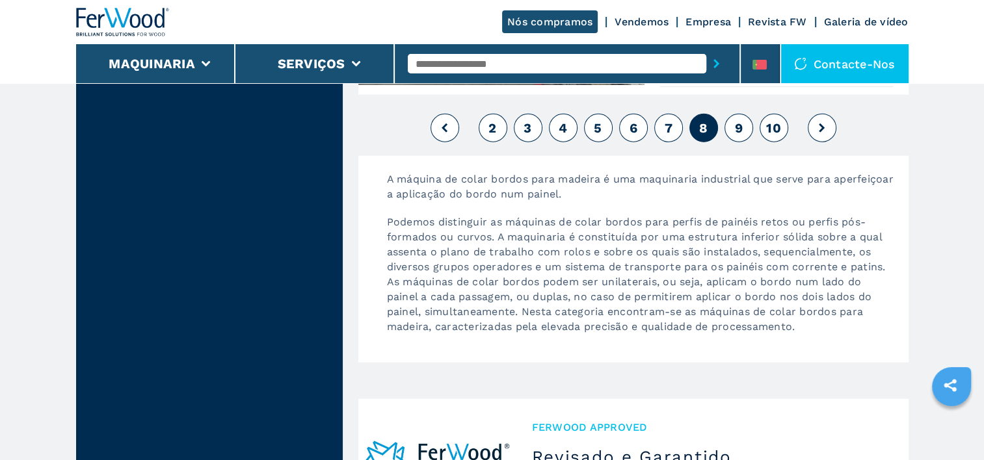
scroll to position [3641, 0]
click at [731, 112] on button "9" at bounding box center [738, 126] width 29 height 29
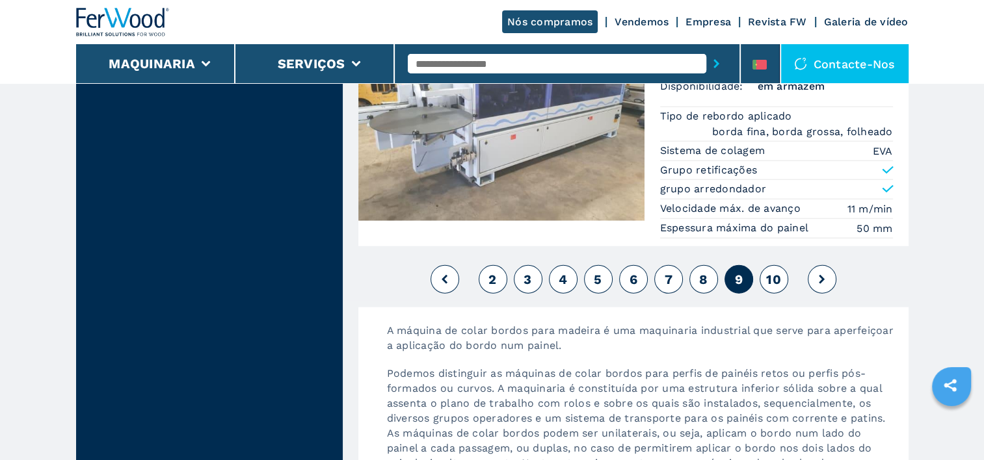
scroll to position [3316, 0]
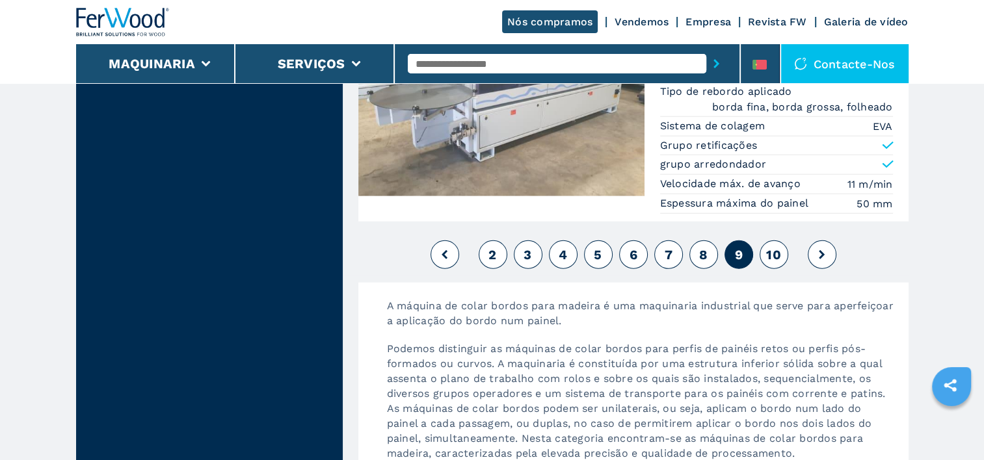
click at [771, 247] on span "10" at bounding box center [773, 255] width 15 height 16
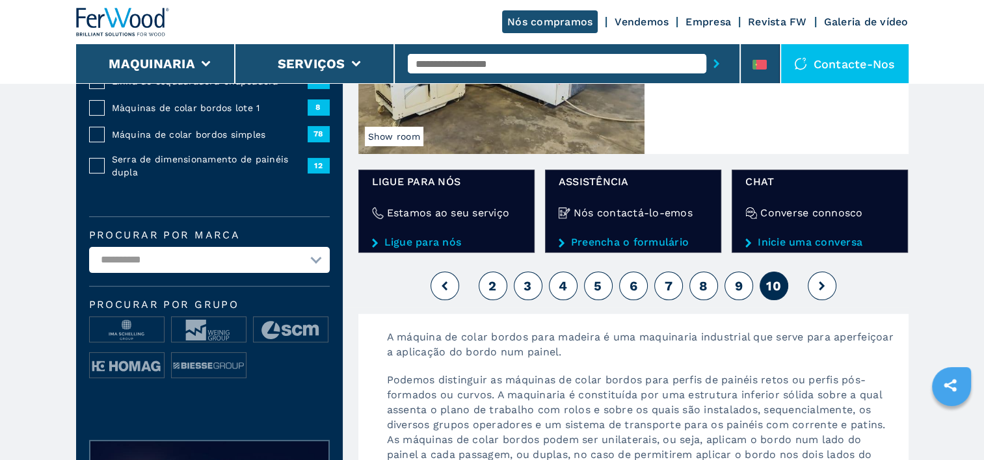
scroll to position [260, 0]
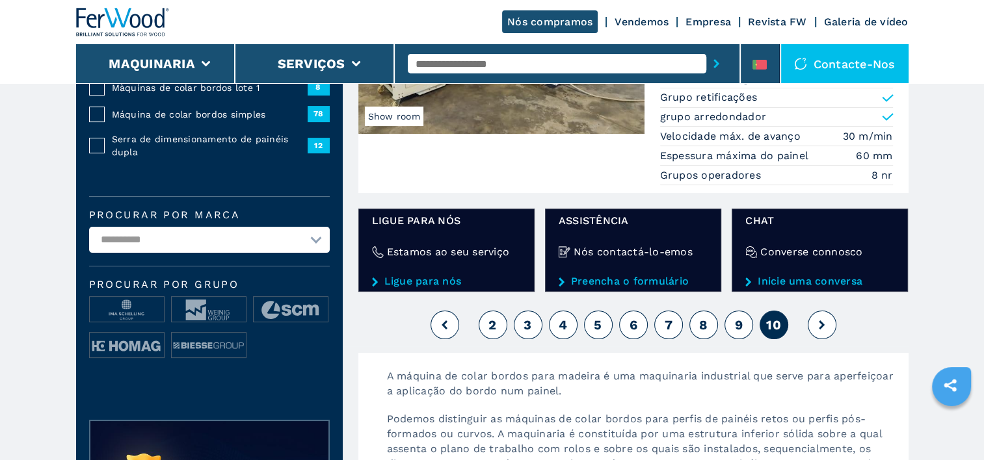
click at [489, 325] on span "2" at bounding box center [492, 325] width 8 height 16
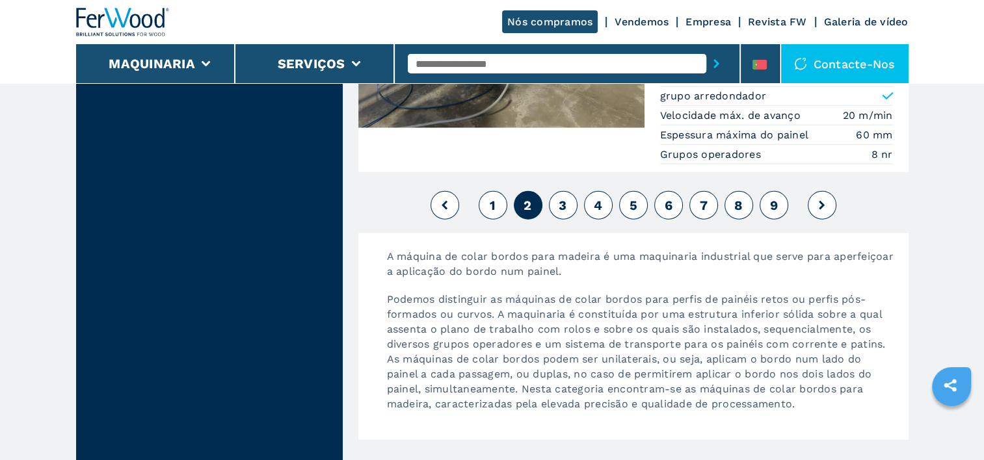
scroll to position [3313, 0]
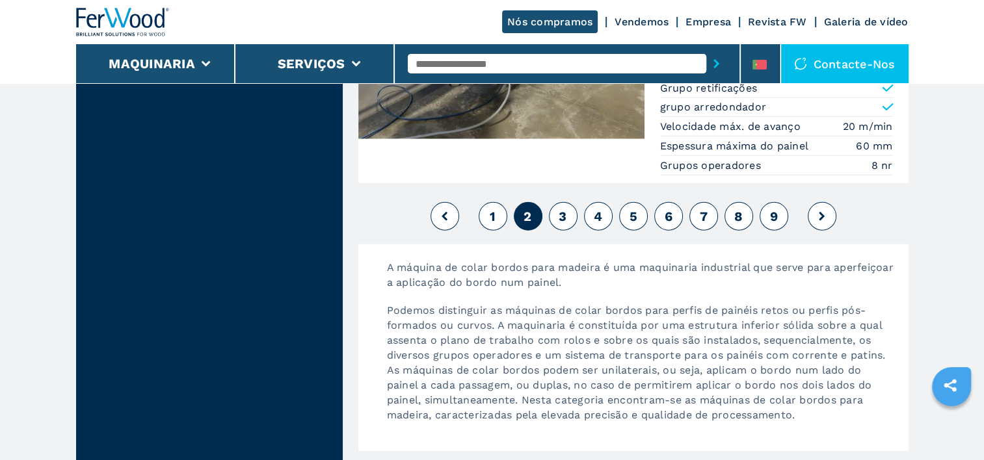
click at [488, 211] on button "1" at bounding box center [492, 216] width 29 height 29
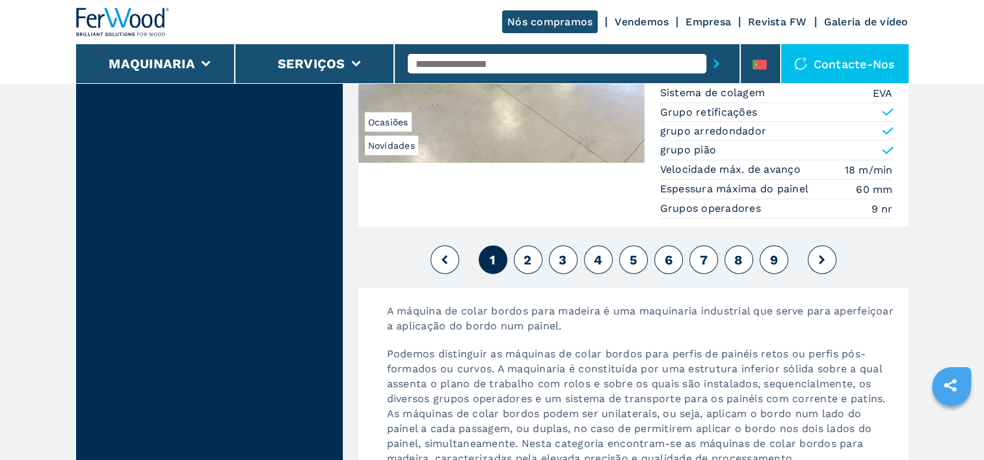
scroll to position [3446, 0]
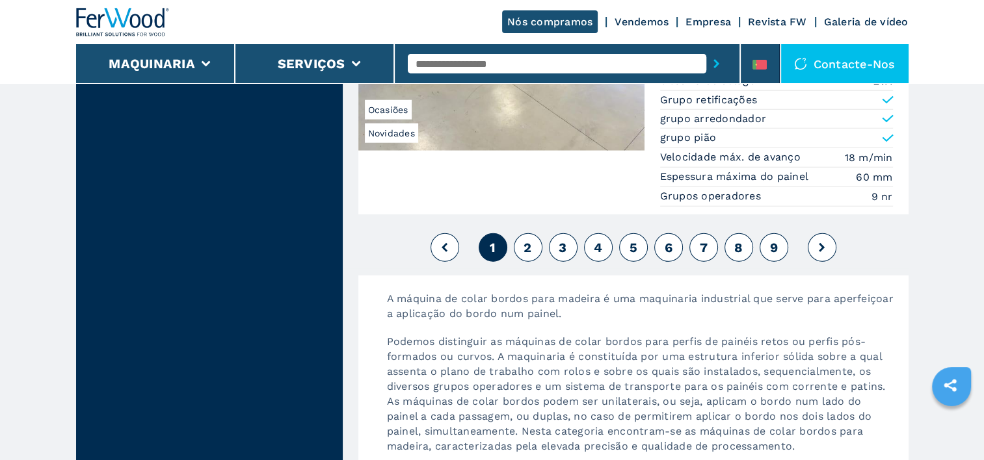
click at [532, 241] on button "2" at bounding box center [528, 247] width 29 height 29
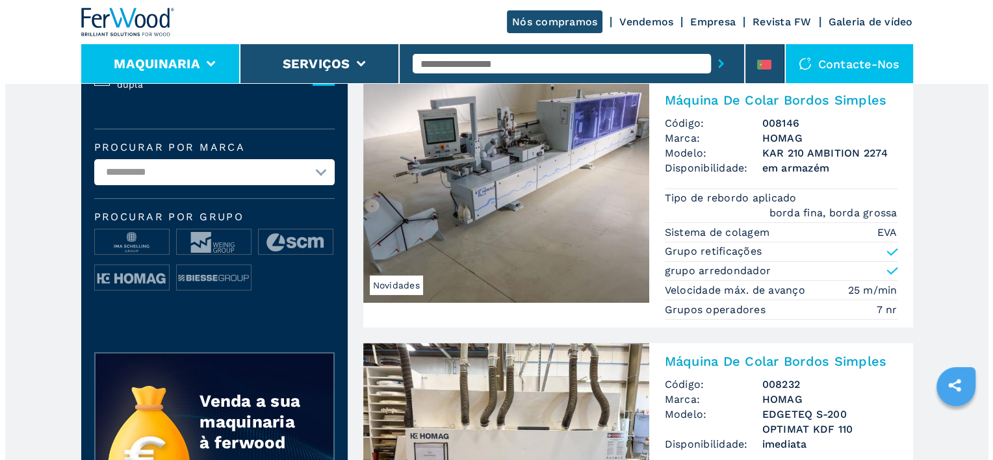
scroll to position [325, 0]
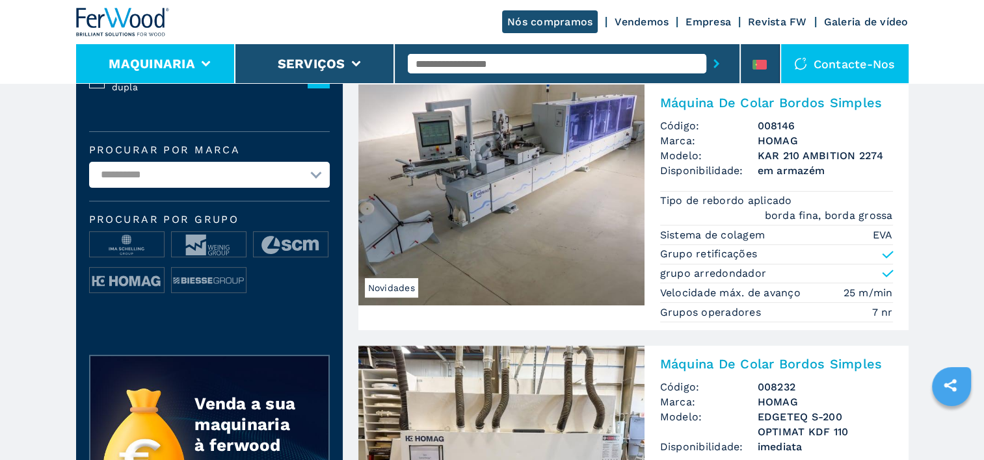
click at [208, 62] on icon at bounding box center [205, 64] width 9 height 6
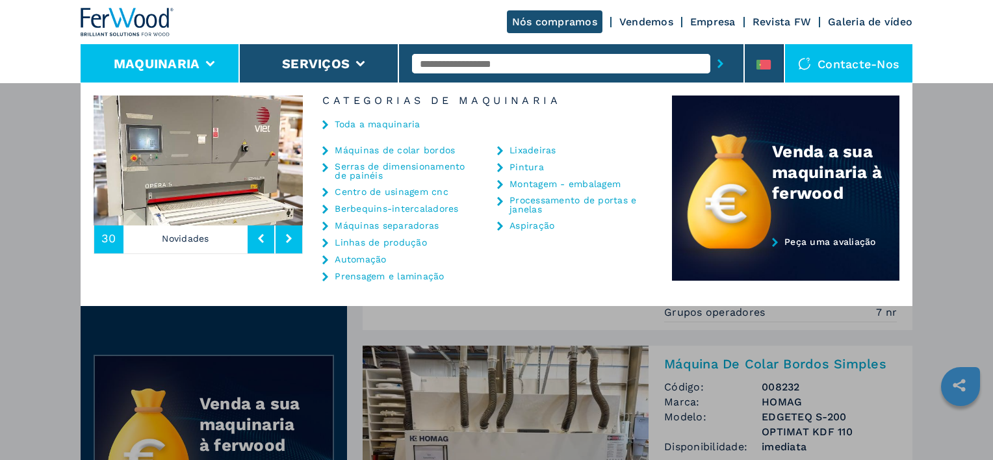
click at [363, 228] on link "Máquinas separadoras" at bounding box center [387, 225] width 104 height 9
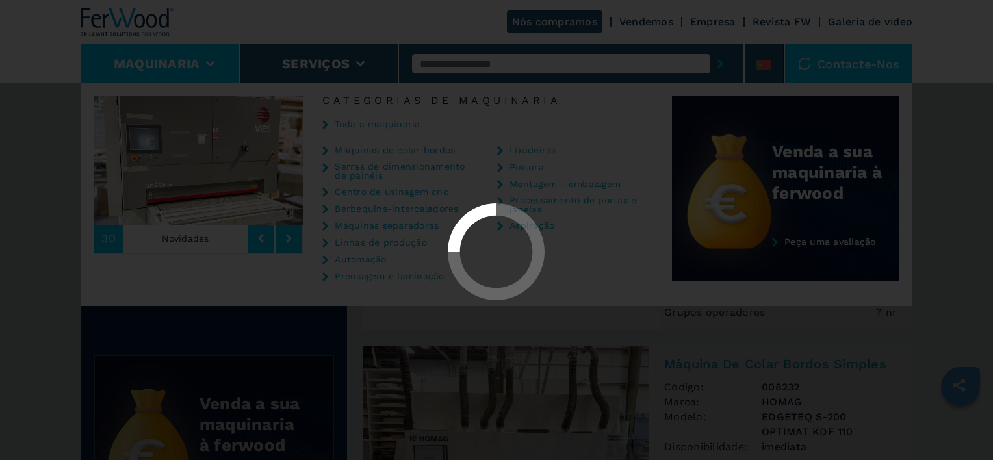
select select "**********"
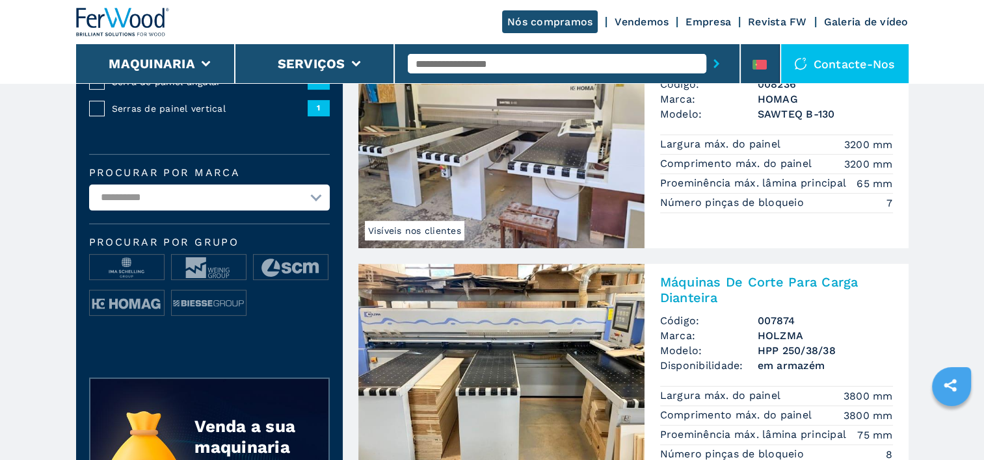
scroll to position [390, 0]
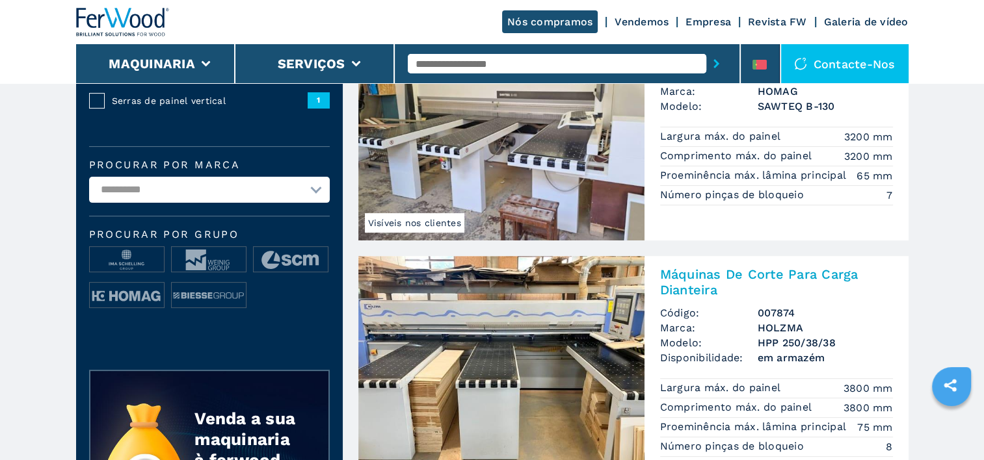
click at [598, 337] on img at bounding box center [501, 366] width 286 height 221
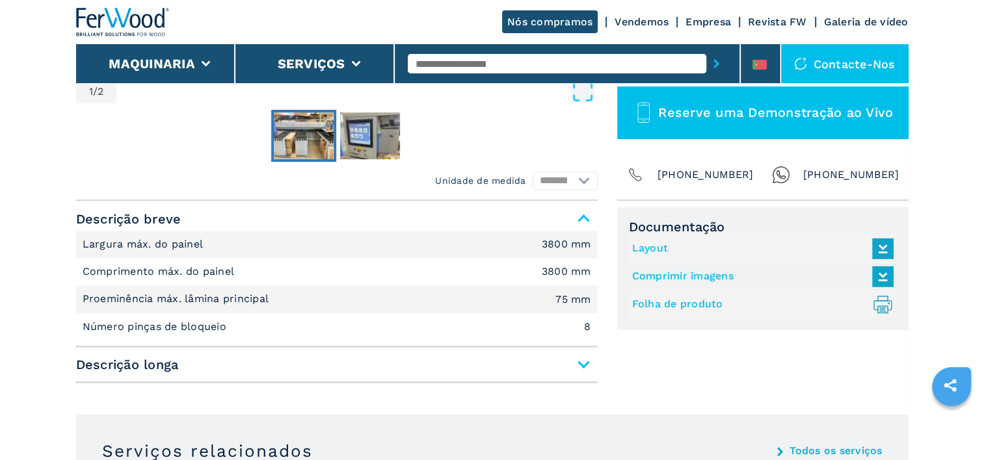
scroll to position [455, 0]
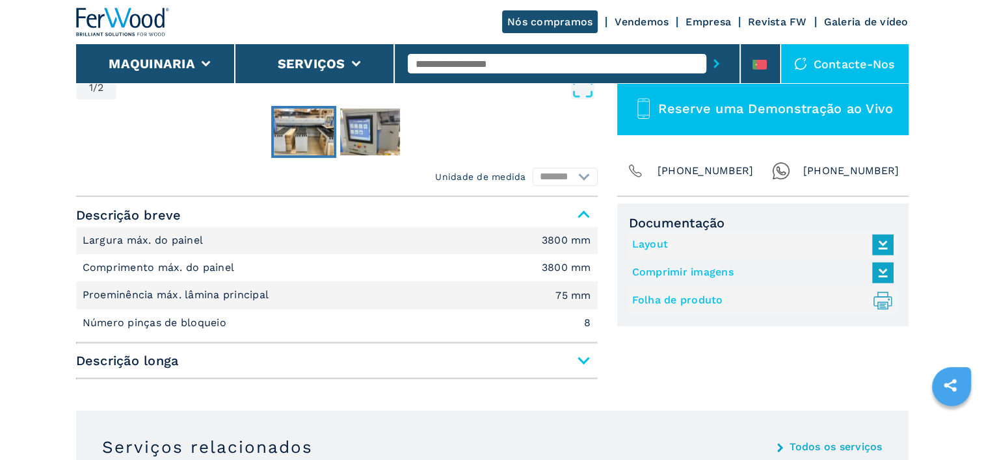
click at [579, 359] on span "Descrição longa" at bounding box center [336, 360] width 521 height 23
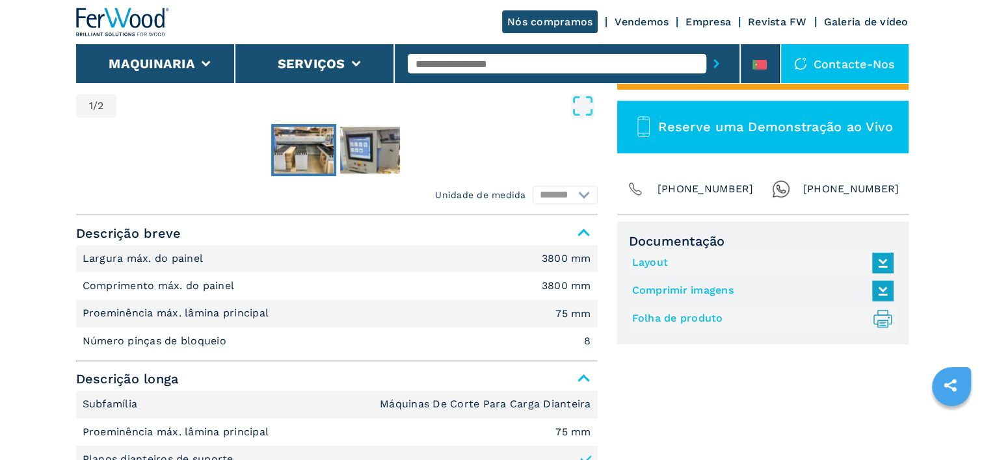
scroll to position [390, 0]
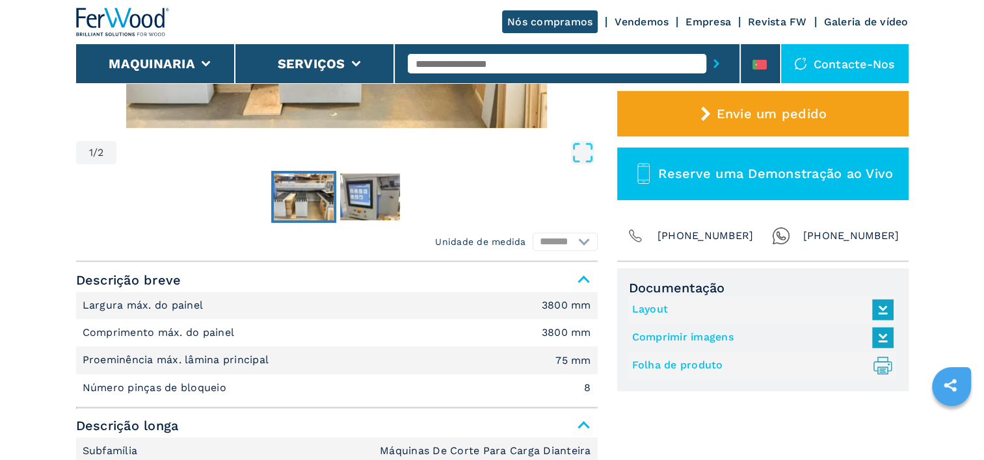
click at [710, 367] on link "Folha de produto .prefix__st0{stroke-linecap:round;stroke-linejoin:round}.prefi…" at bounding box center [759, 365] width 255 height 21
click at [512, 164] on button "Open Fullscreen" at bounding box center [357, 152] width 474 height 23
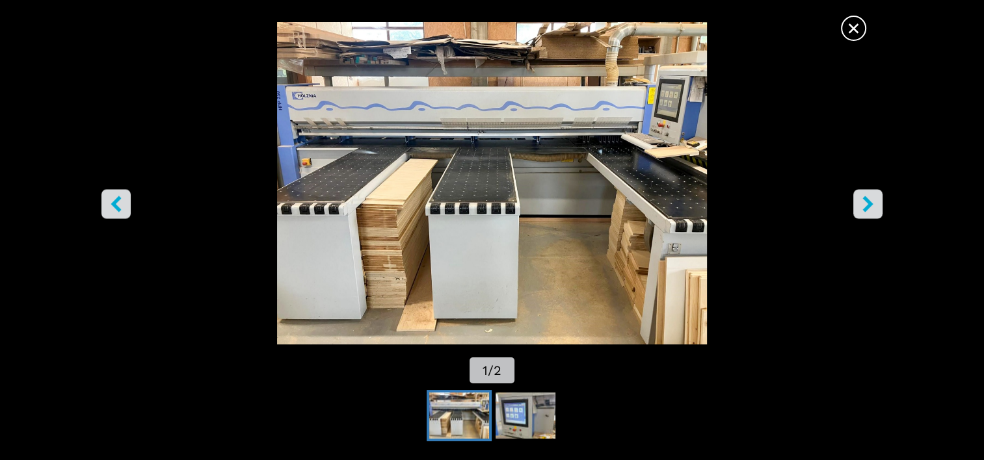
select select "**********"
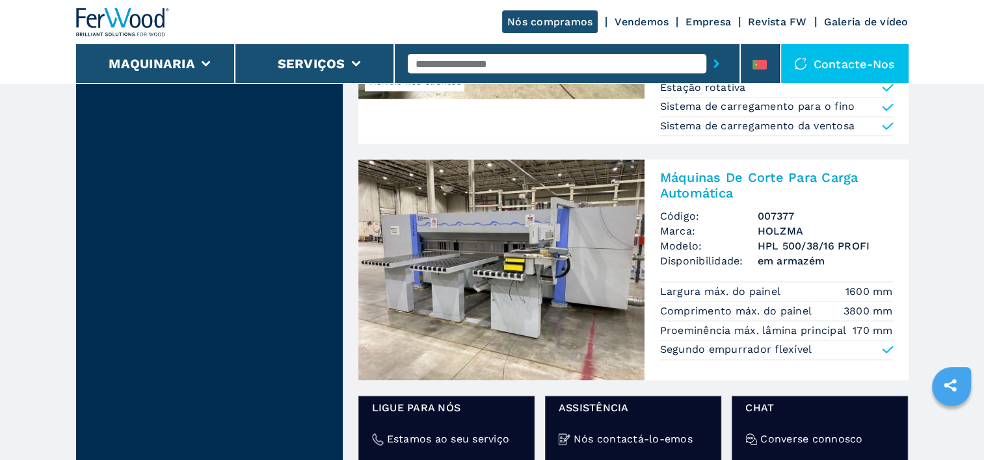
scroll to position [1820, 0]
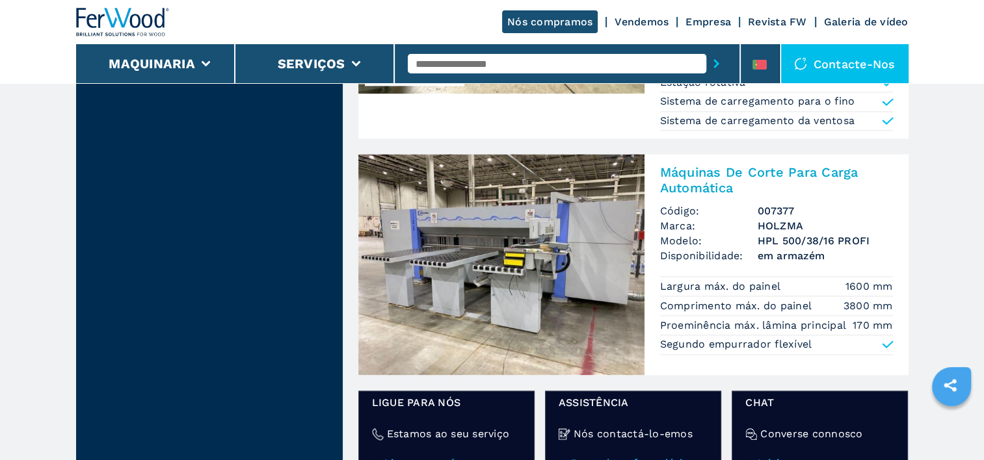
click at [586, 221] on img at bounding box center [501, 264] width 286 height 221
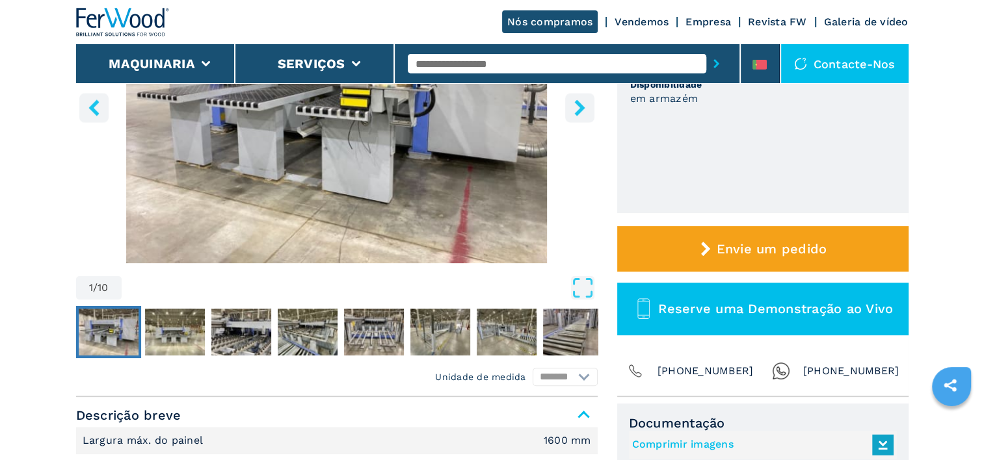
scroll to position [260, 0]
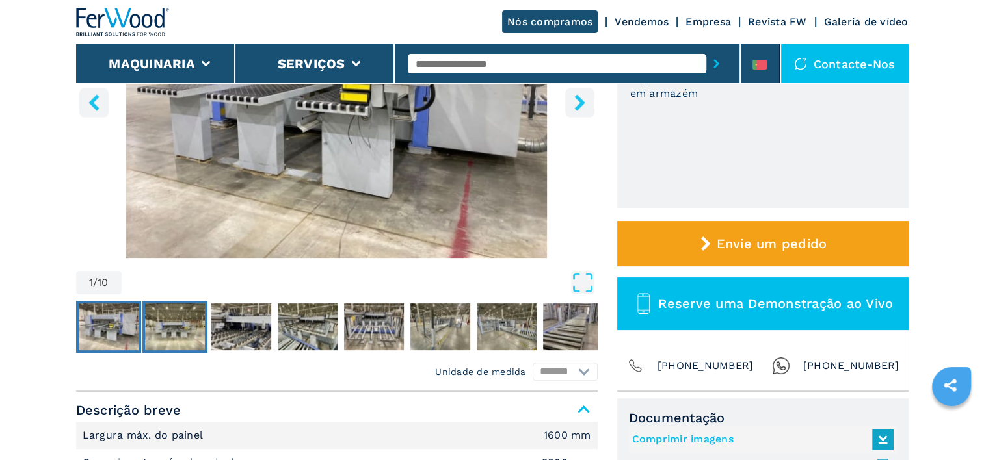
click at [179, 330] on img "Go to Slide 2" at bounding box center [175, 327] width 60 height 47
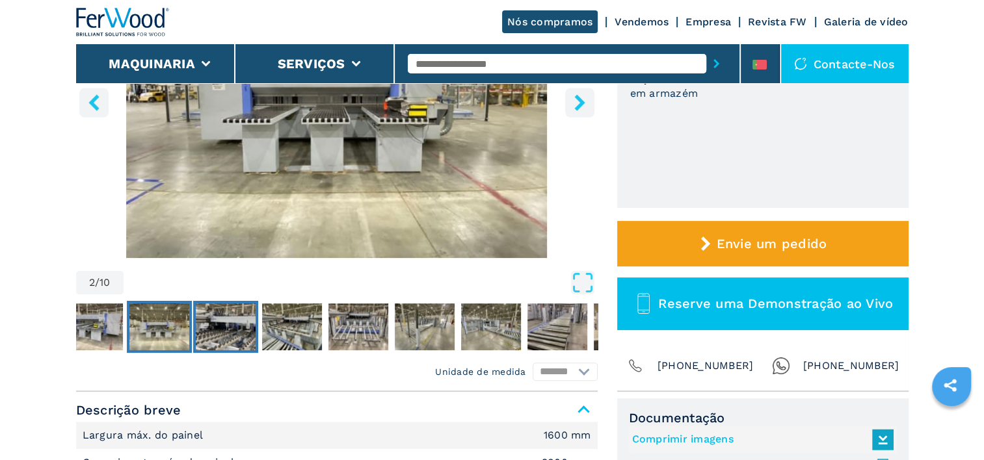
click at [229, 321] on img "Go to Slide 3" at bounding box center [226, 327] width 60 height 47
click at [237, 333] on img "Go to Slide 3" at bounding box center [226, 327] width 60 height 47
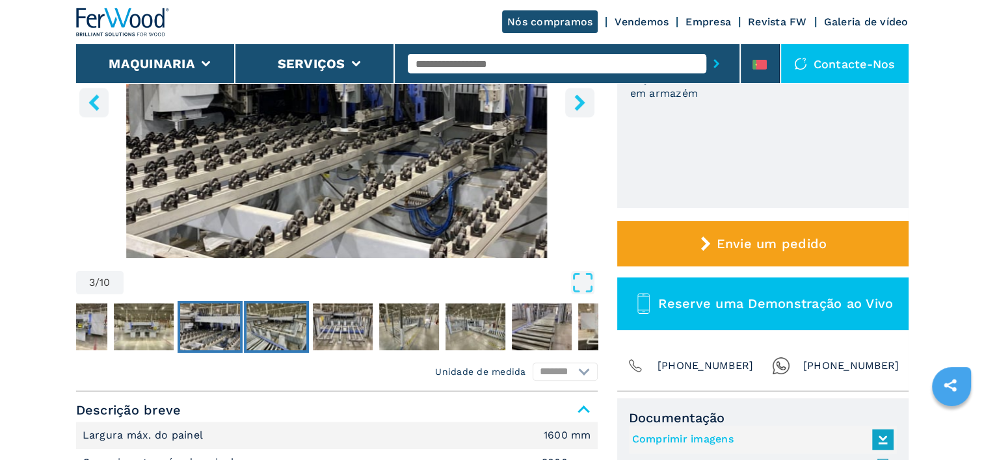
click at [263, 328] on img "Go to Slide 4" at bounding box center [276, 327] width 60 height 47
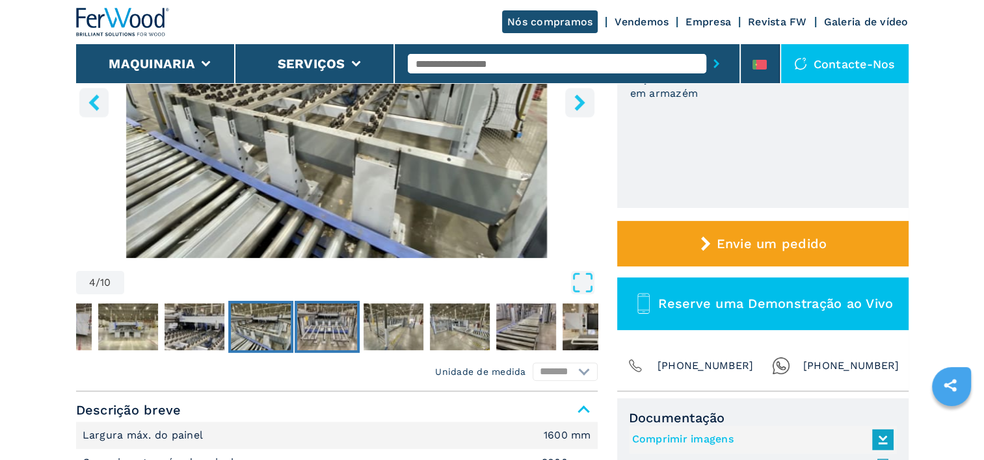
click at [315, 325] on img "Go to Slide 5" at bounding box center [327, 327] width 60 height 47
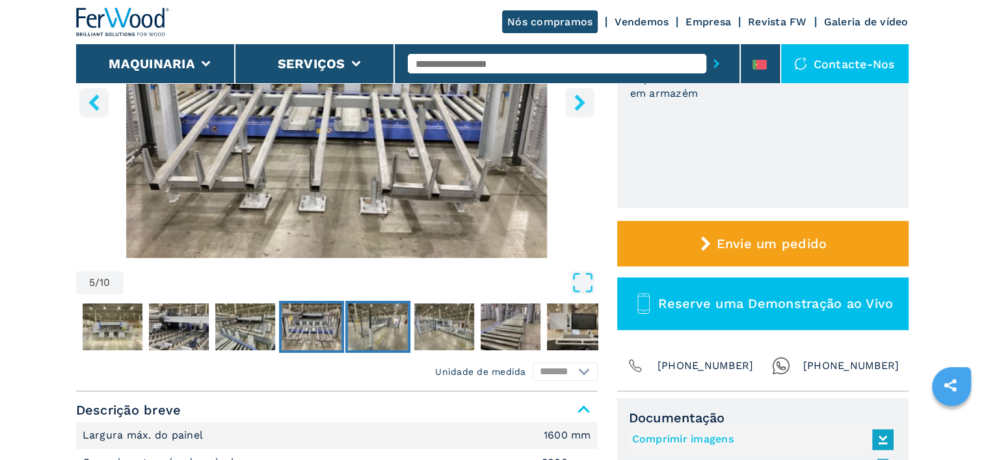
click at [360, 325] on img "Go to Slide 6" at bounding box center [378, 327] width 60 height 47
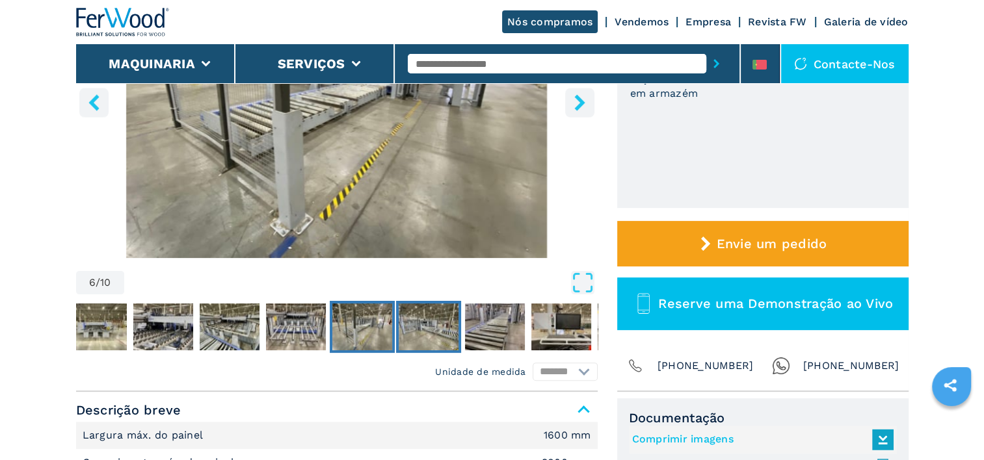
click at [418, 327] on img "Go to Slide 7" at bounding box center [429, 327] width 60 height 47
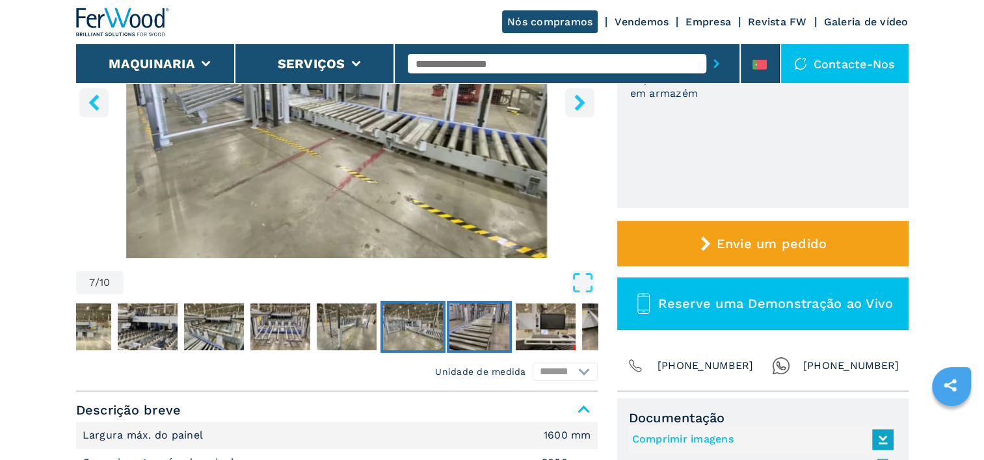
click at [460, 326] on img "Go to Slide 8" at bounding box center [479, 327] width 60 height 47
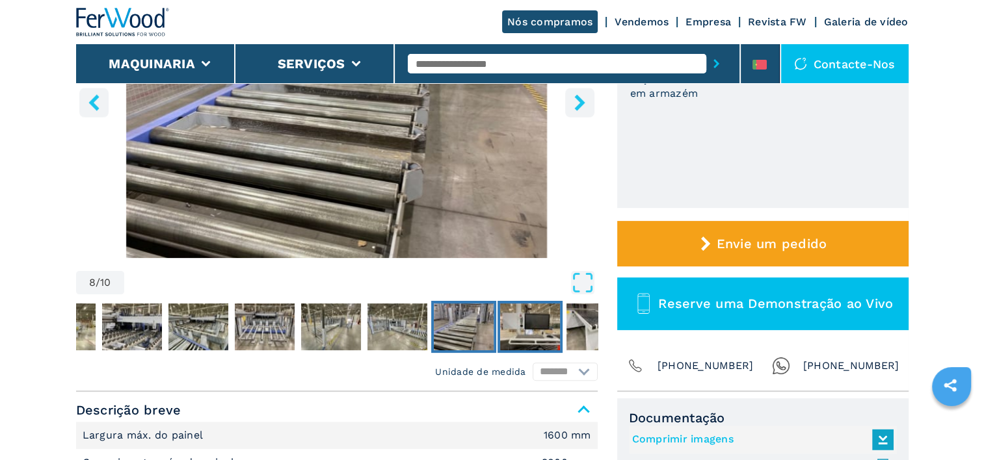
click at [519, 329] on img "Go to Slide 9" at bounding box center [530, 327] width 60 height 47
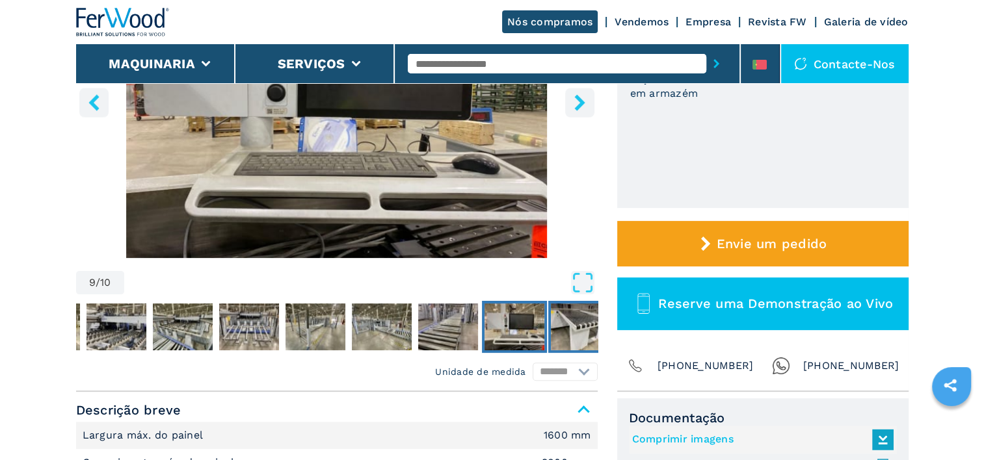
click at [557, 328] on img "Go to Slide 10" at bounding box center [581, 327] width 60 height 47
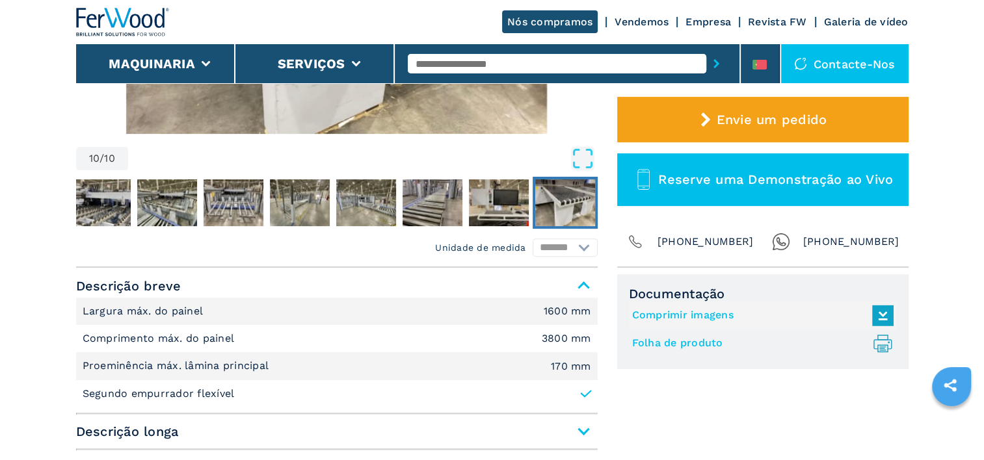
scroll to position [390, 0]
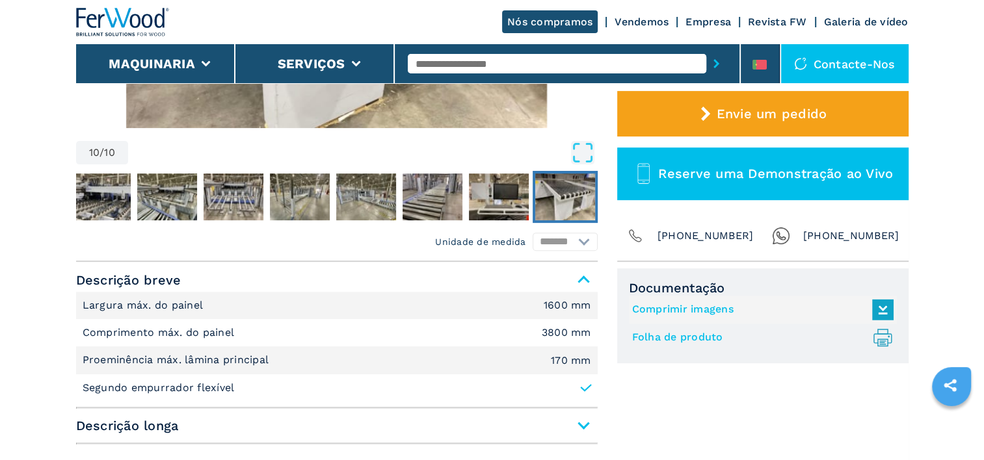
click at [651, 338] on link "Folha de produto .prefix__st0{stroke-linecap:round;stroke-linejoin:round}.prefi…" at bounding box center [759, 337] width 255 height 21
click at [674, 388] on div "Documentação Comprimir imagens Folha de produto .prefix__st0{stroke-linecap:rou…" at bounding box center [762, 359] width 291 height 182
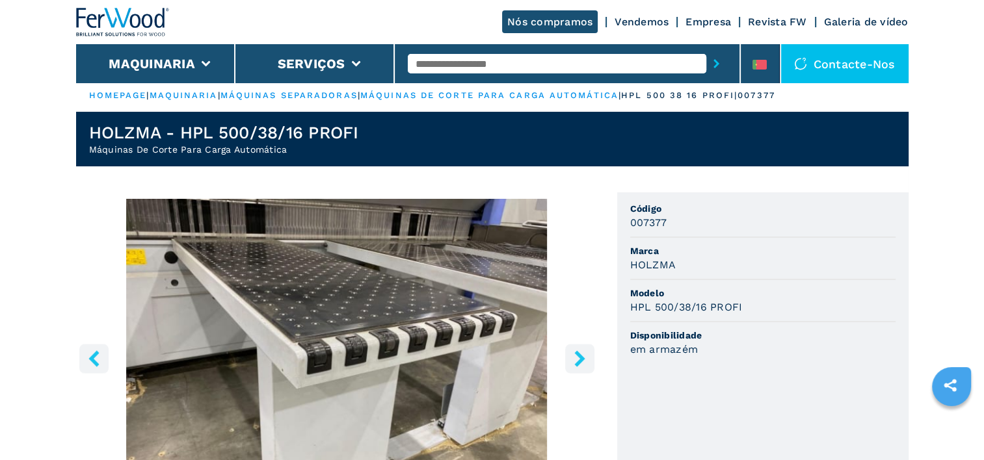
scroll to position [0, 0]
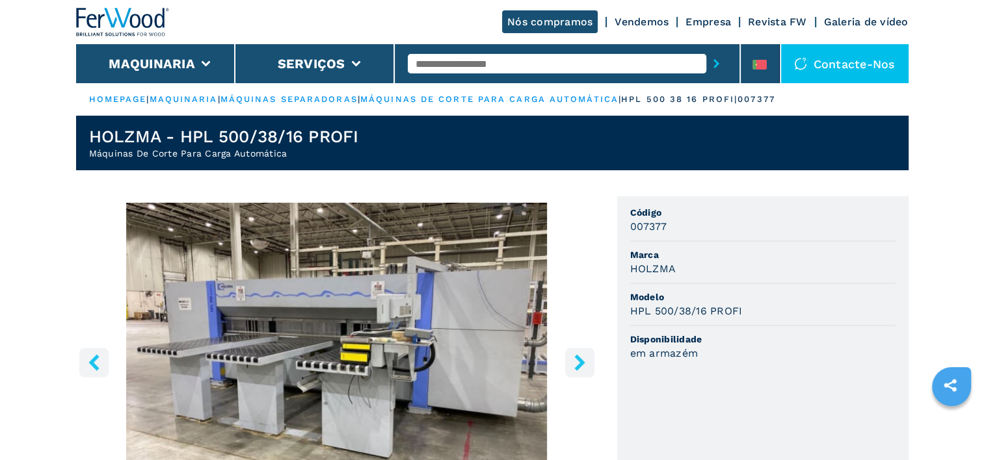
select select "**********"
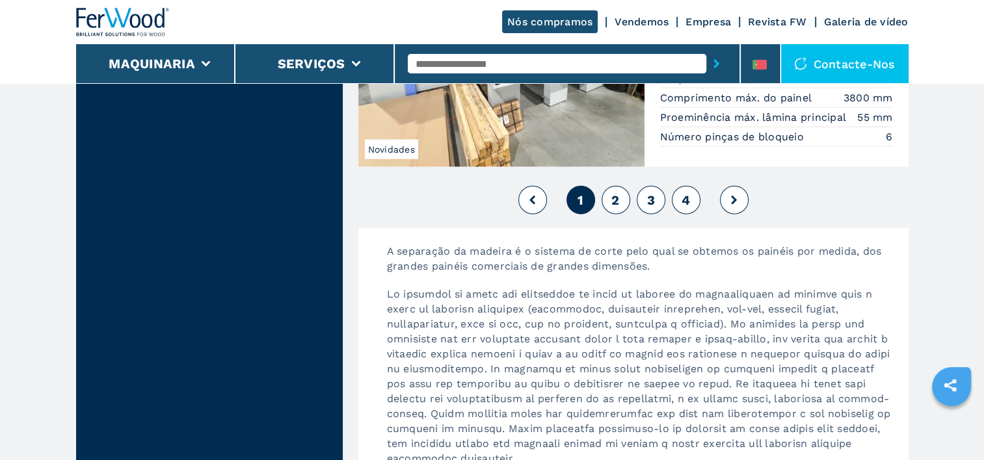
scroll to position [2925, 0]
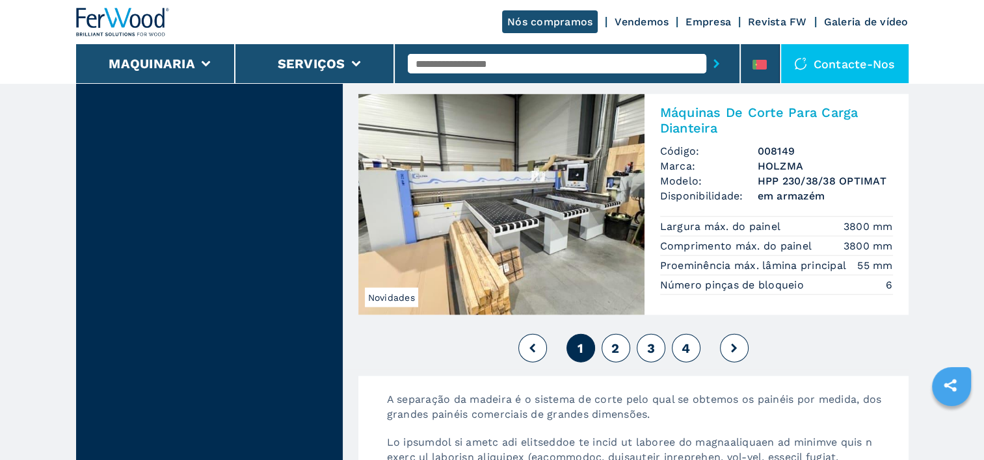
click at [620, 348] on button "2" at bounding box center [615, 348] width 29 height 29
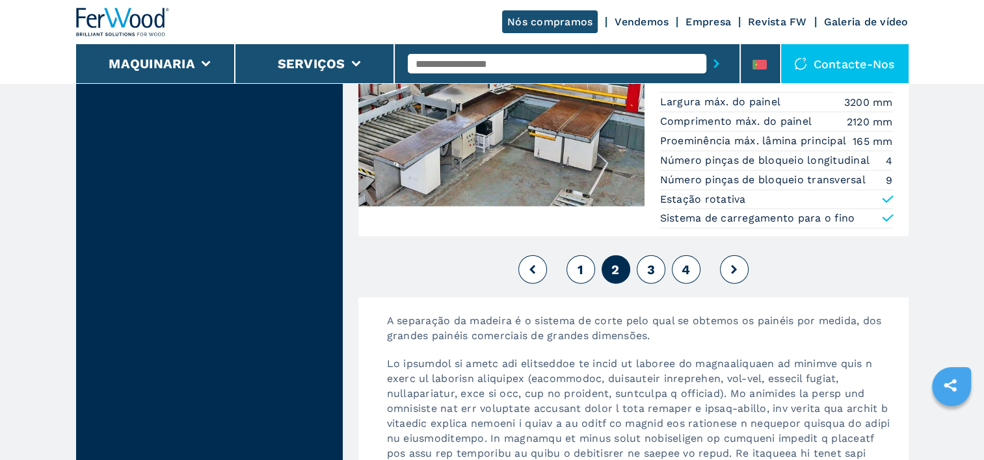
scroll to position [3056, 0]
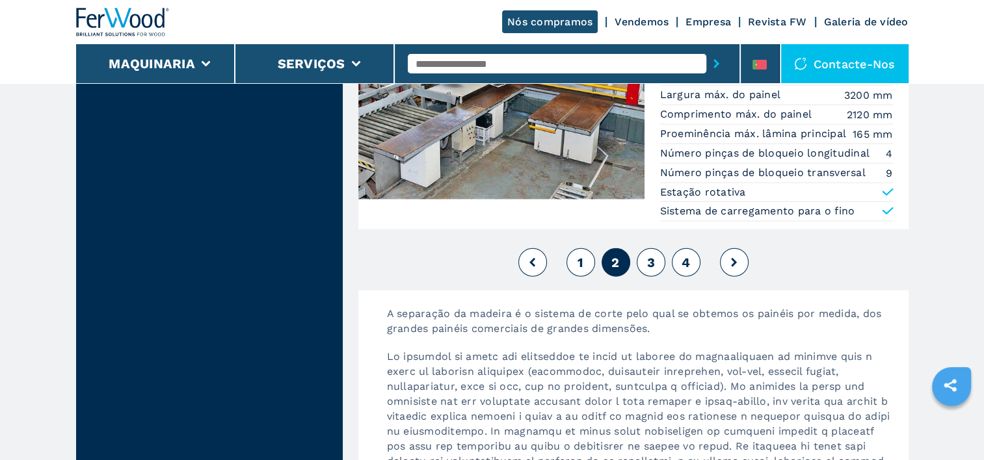
click at [649, 255] on span "3" at bounding box center [650, 263] width 8 height 16
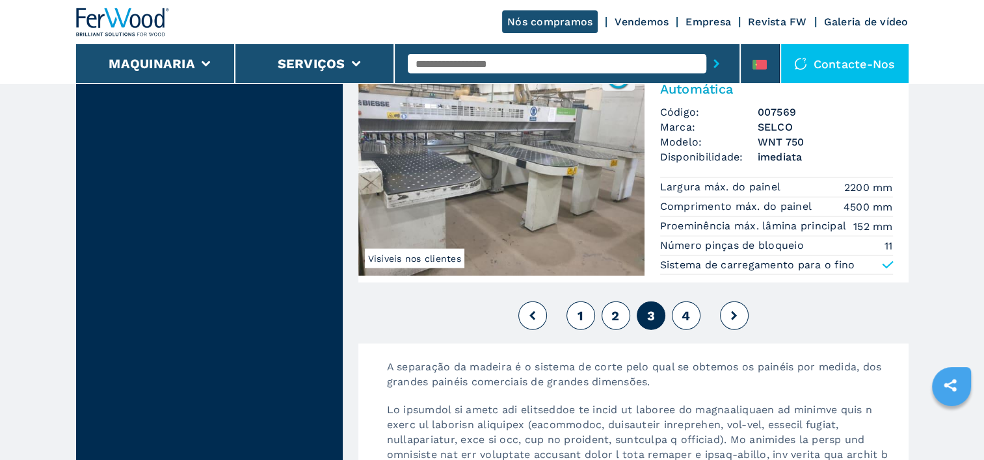
scroll to position [2988, 0]
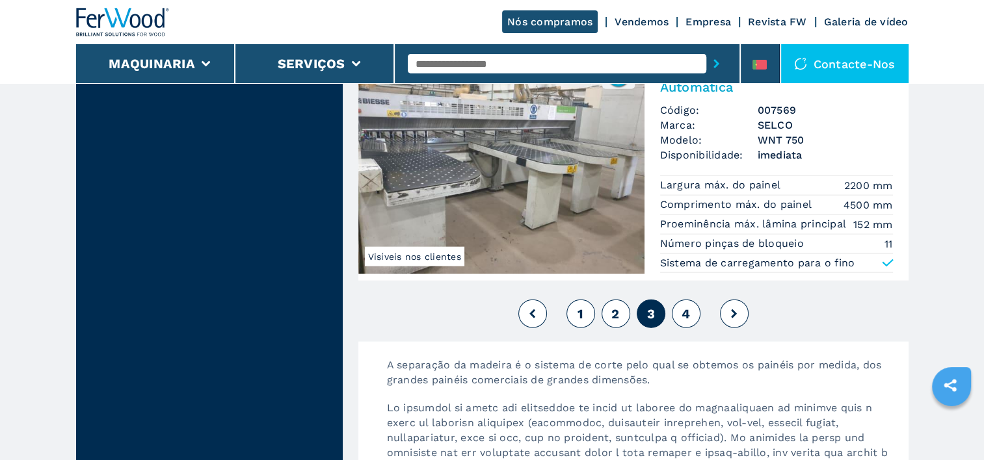
click at [688, 311] on span "4" at bounding box center [685, 314] width 8 height 16
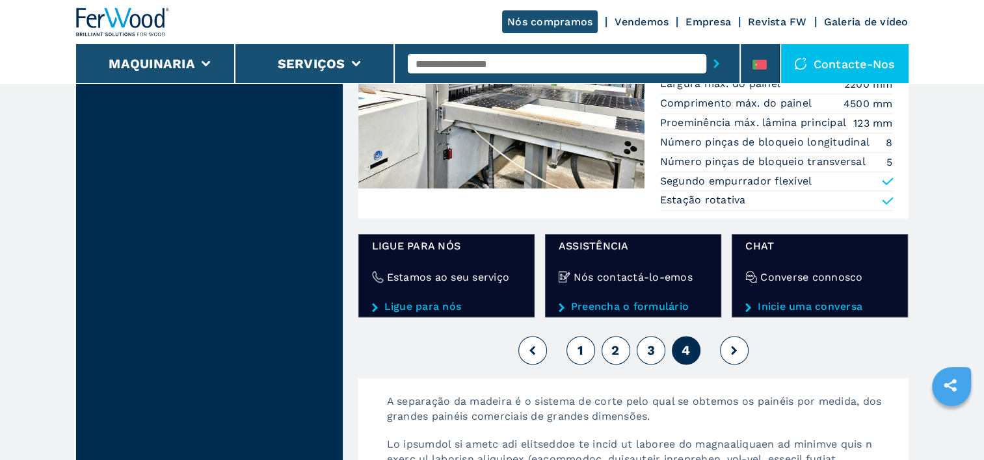
scroll to position [1755, 0]
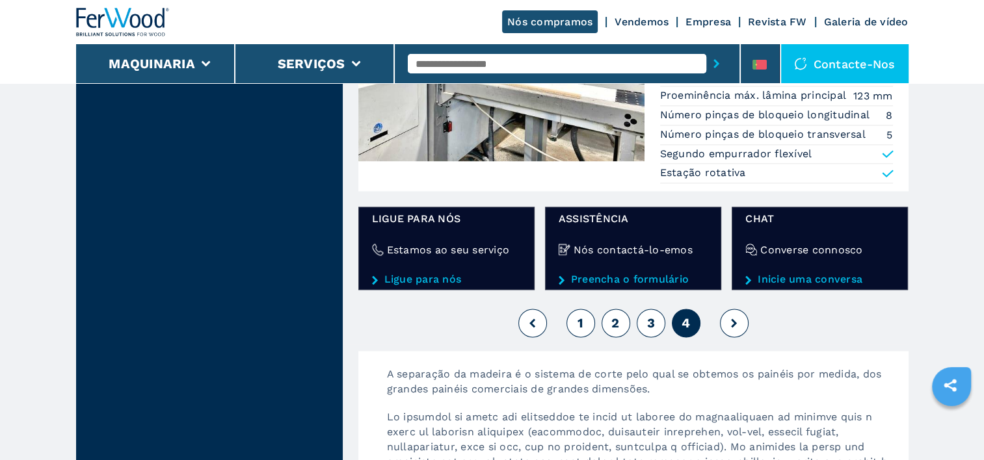
click at [727, 315] on button at bounding box center [734, 323] width 29 height 29
click at [738, 317] on button at bounding box center [734, 323] width 29 height 29
